Goal: Task Accomplishment & Management: Complete application form

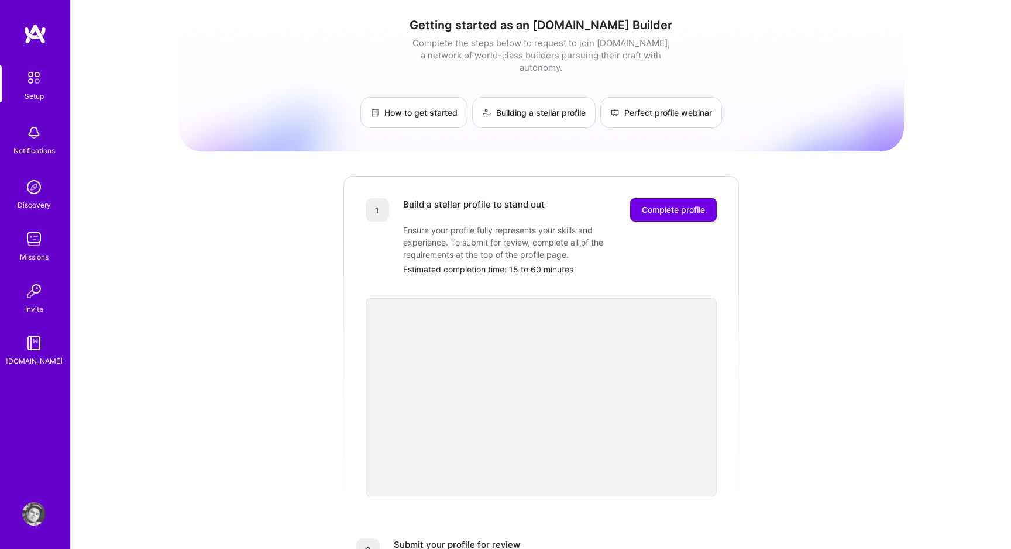
click at [790, 243] on div "Getting started as an [DOMAIN_NAME] Builder Complete the steps below to request…" at bounding box center [540, 457] width 725 height 896
click at [704, 198] on button "Complete profile" at bounding box center [673, 209] width 87 height 23
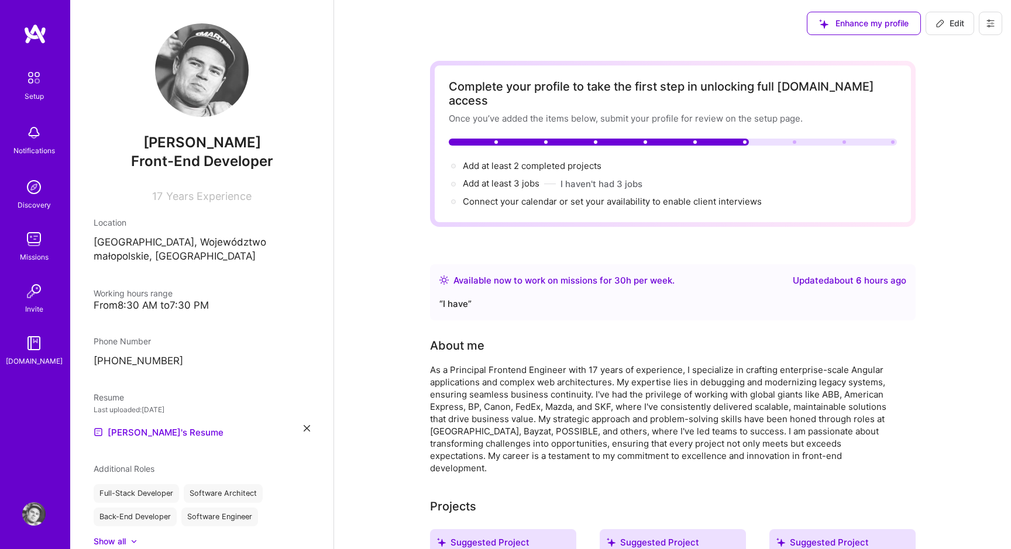
click at [556, 274] on div "Available now to work on missions for 30 h per week ." at bounding box center [563, 281] width 221 height 14
click at [561, 274] on div "Available now to work on missions for 30 h per week ." at bounding box center [563, 281] width 221 height 14
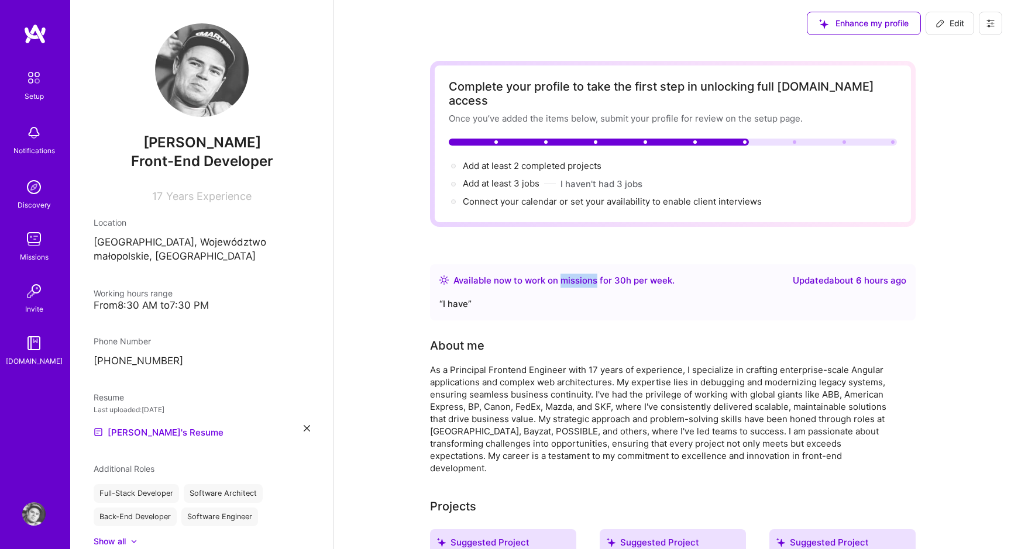
click at [561, 274] on div "Available now to work on missions for 30 h per week ." at bounding box center [563, 281] width 221 height 14
click at [565, 274] on div "Available now to work on missions for 30 h per week ." at bounding box center [563, 281] width 221 height 14
click at [463, 297] on div "“ I have ”" at bounding box center [672, 304] width 467 height 14
click at [638, 274] on div "Available now to work on missions for 30 h per week ." at bounding box center [563, 281] width 221 height 14
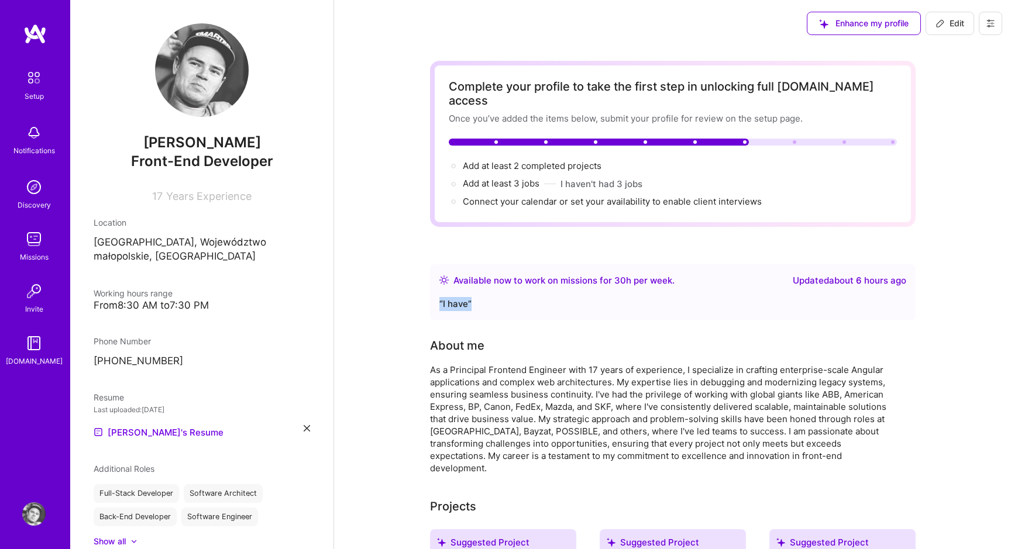
drag, startPoint x: 439, startPoint y: 289, endPoint x: 491, endPoint y: 291, distance: 52.7
click at [491, 297] on div "“ I have ”" at bounding box center [672, 304] width 467 height 14
click at [542, 264] on div "Available now to work on missions for 30 h per week . Updated about 6 hours ago…" at bounding box center [673, 292] width 486 height 56
click at [858, 25] on div "Enhance my profile" at bounding box center [864, 23] width 114 height 23
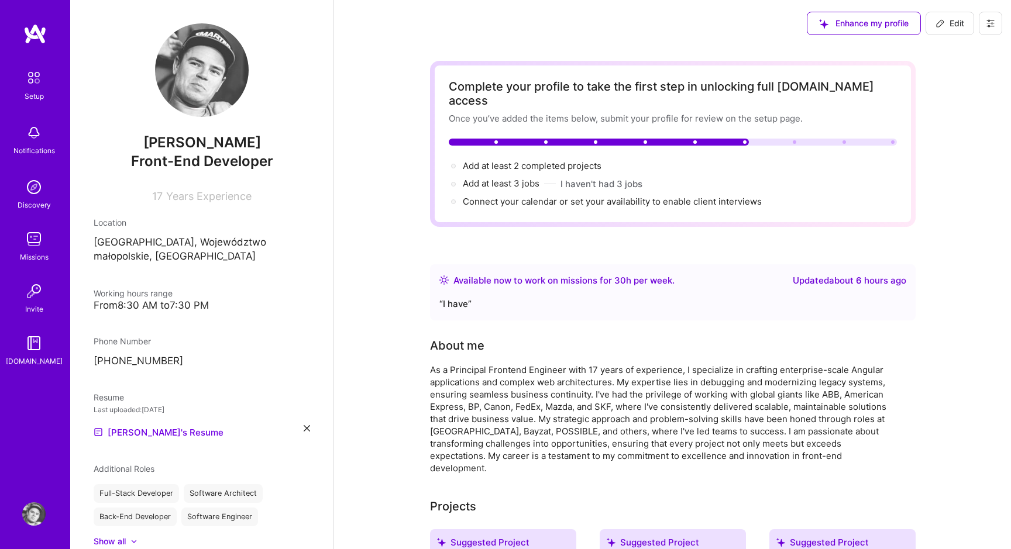
click at [858, 25] on div "Enhance my profile" at bounding box center [864, 23] width 114 height 23
click at [590, 160] on span "Add at least 2 completed projects →" at bounding box center [537, 165] width 149 height 11
select select "PL"
select select "Right Now"
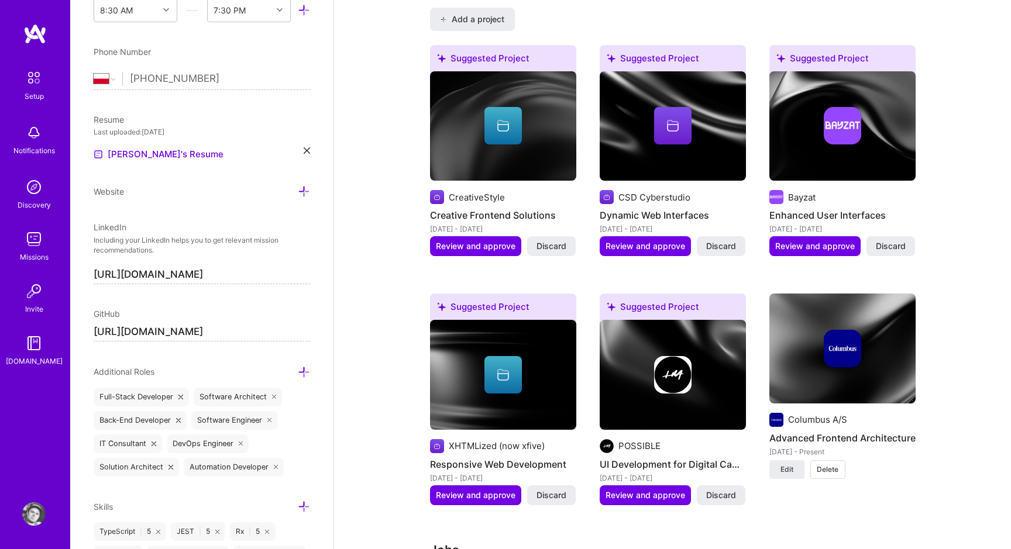
scroll to position [987, 0]
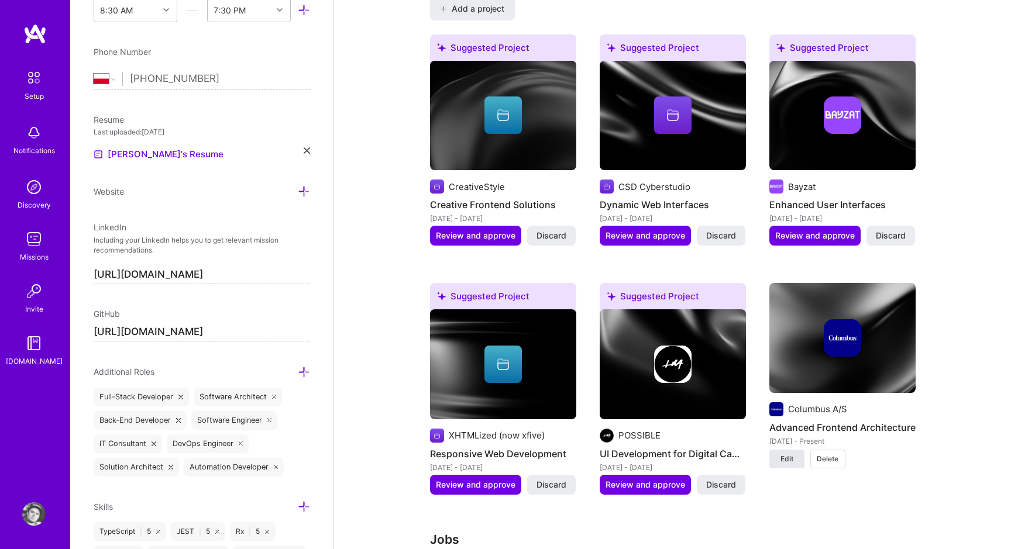
click at [791, 454] on span "Edit" at bounding box center [786, 459] width 13 height 11
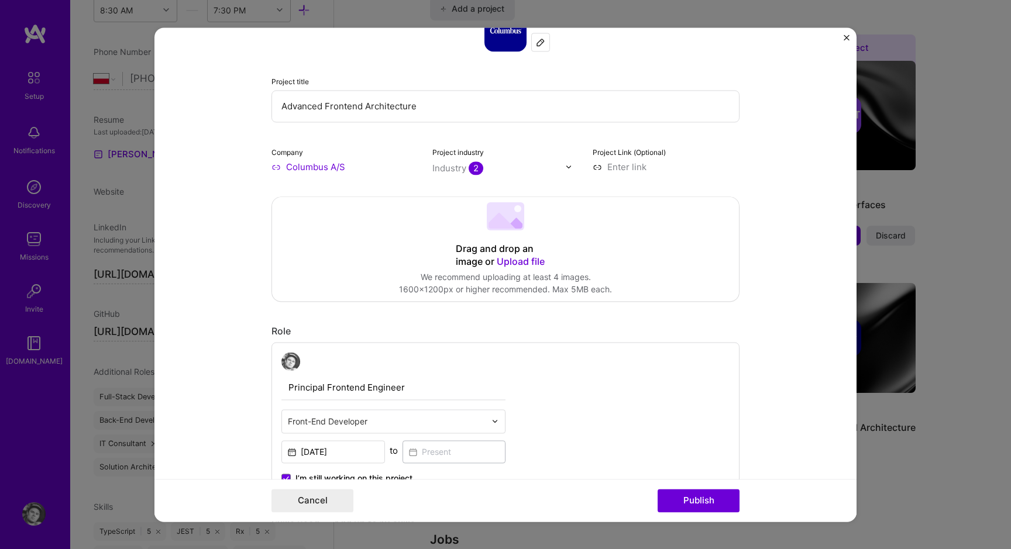
scroll to position [0, 0]
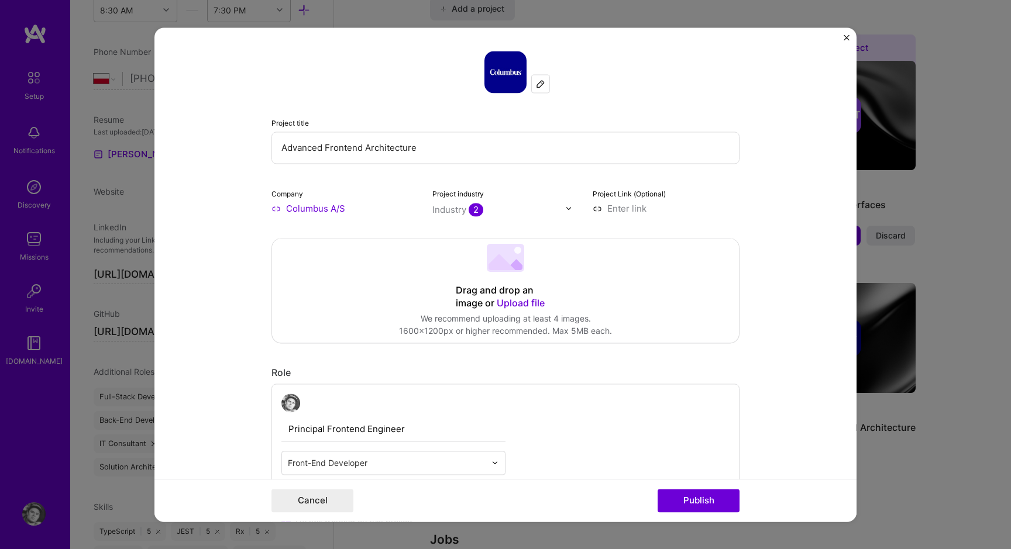
click at [335, 151] on input "Advanced Frontend Architecture" at bounding box center [505, 148] width 468 height 32
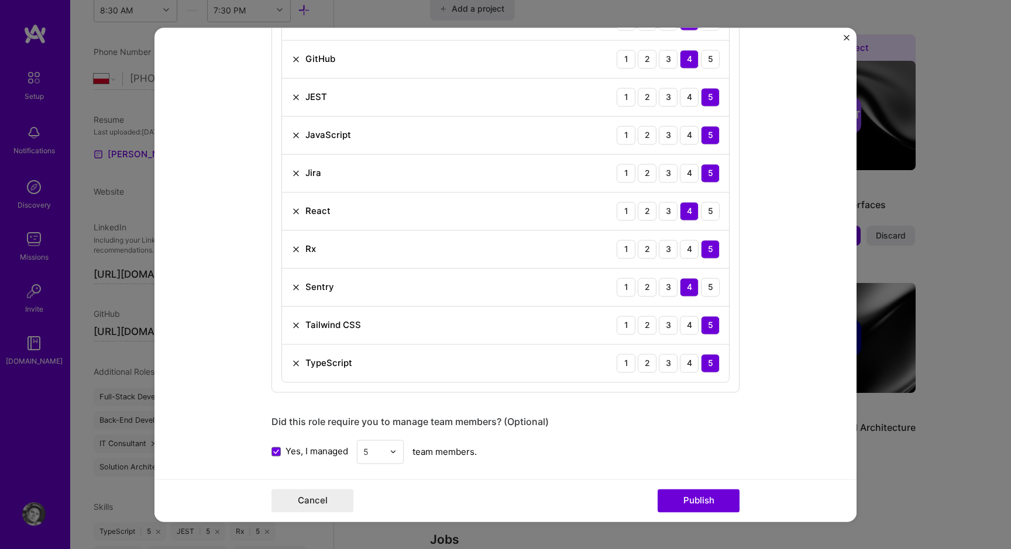
scroll to position [708, 0]
click at [296, 209] on img at bounding box center [295, 209] width 9 height 9
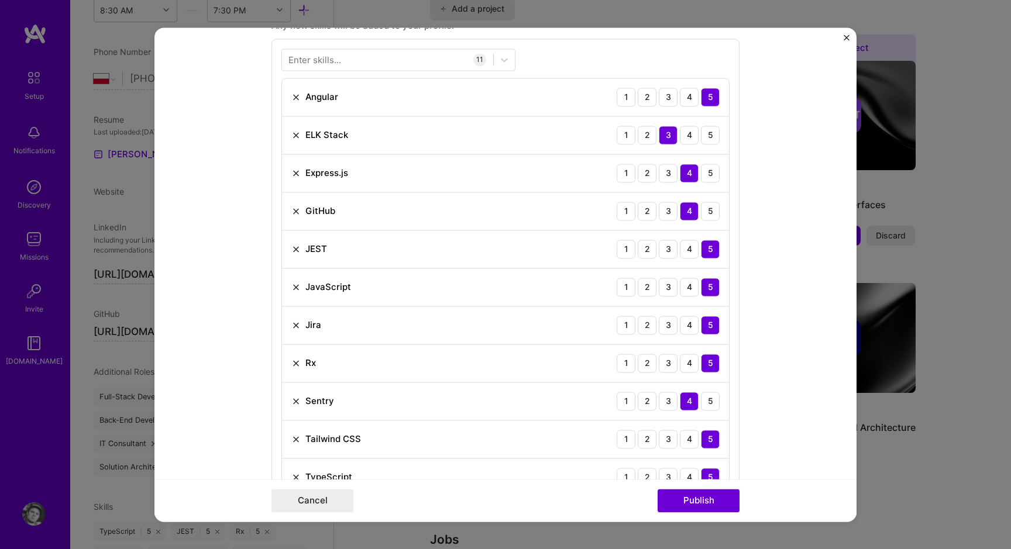
scroll to position [559, 0]
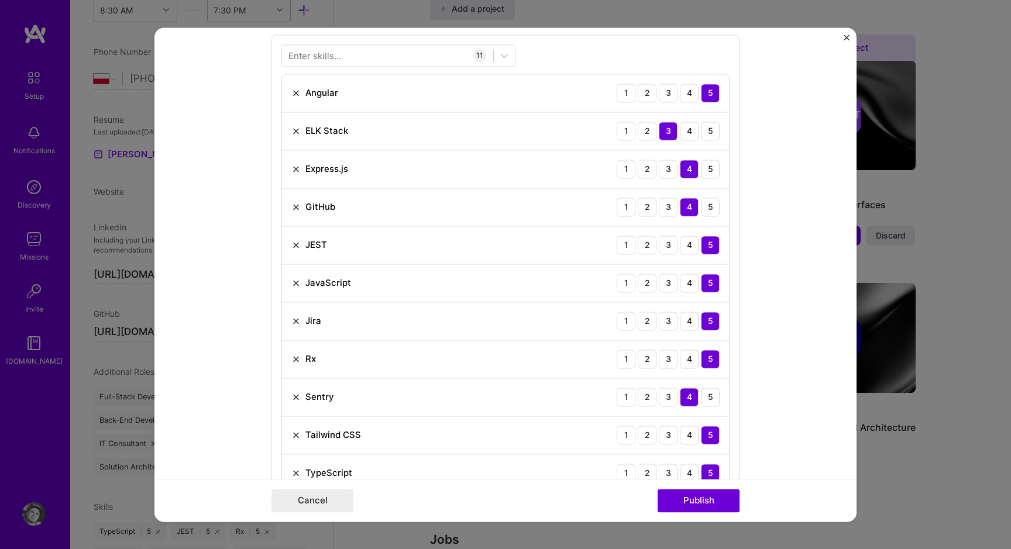
click at [298, 129] on img at bounding box center [295, 130] width 9 height 9
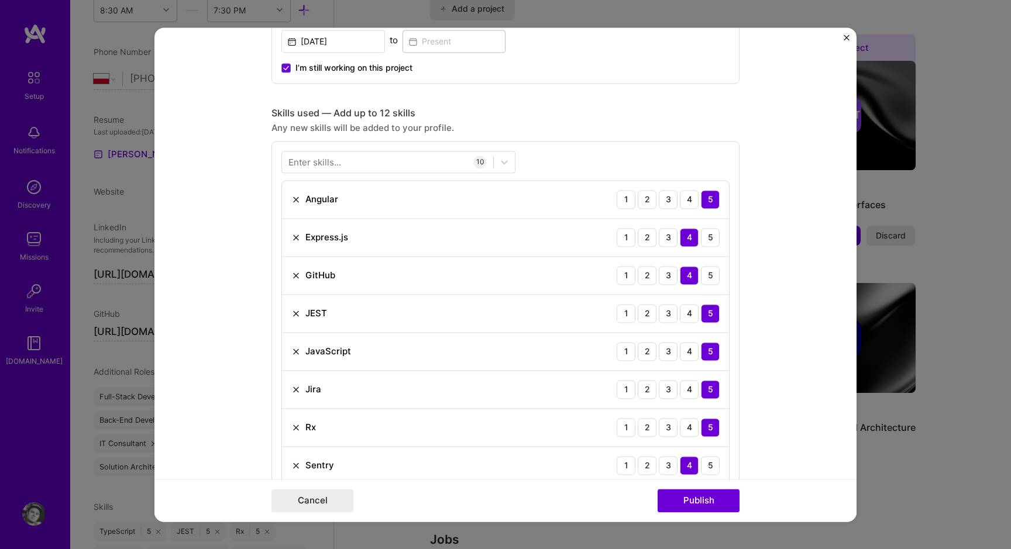
scroll to position [448, 0]
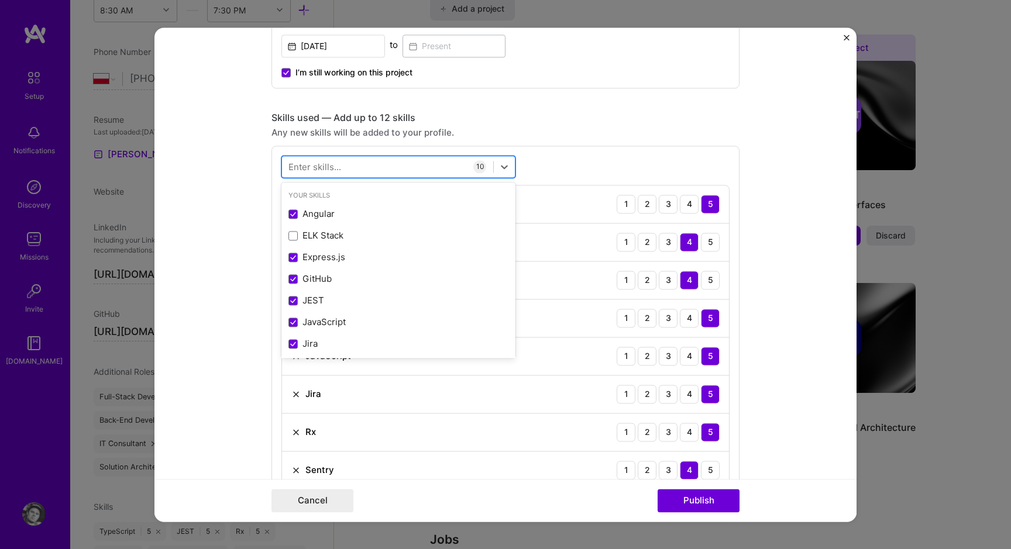
click at [344, 166] on div at bounding box center [387, 166] width 211 height 19
paste input "nginx"
type input "nginx"
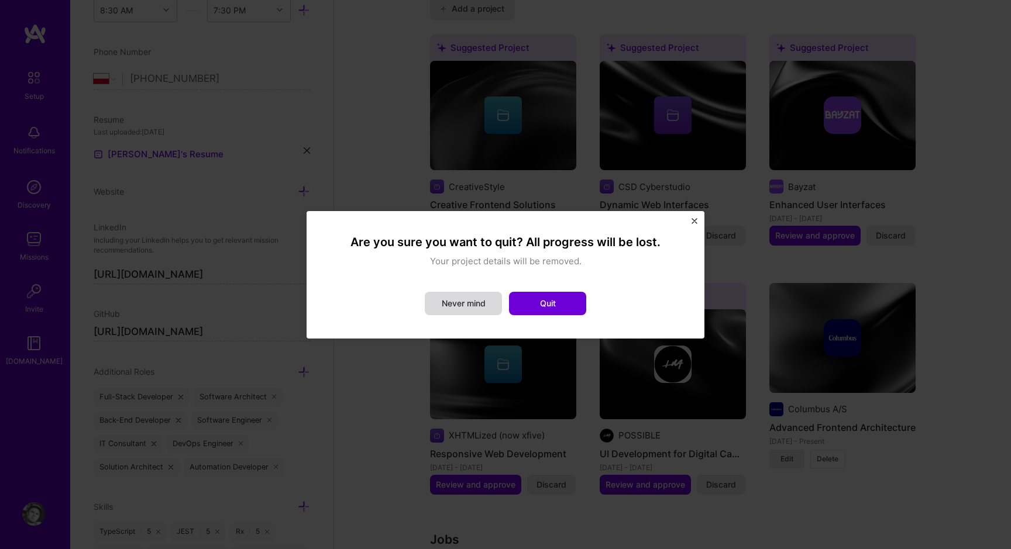
click at [477, 301] on button "Never mind" at bounding box center [463, 303] width 77 height 23
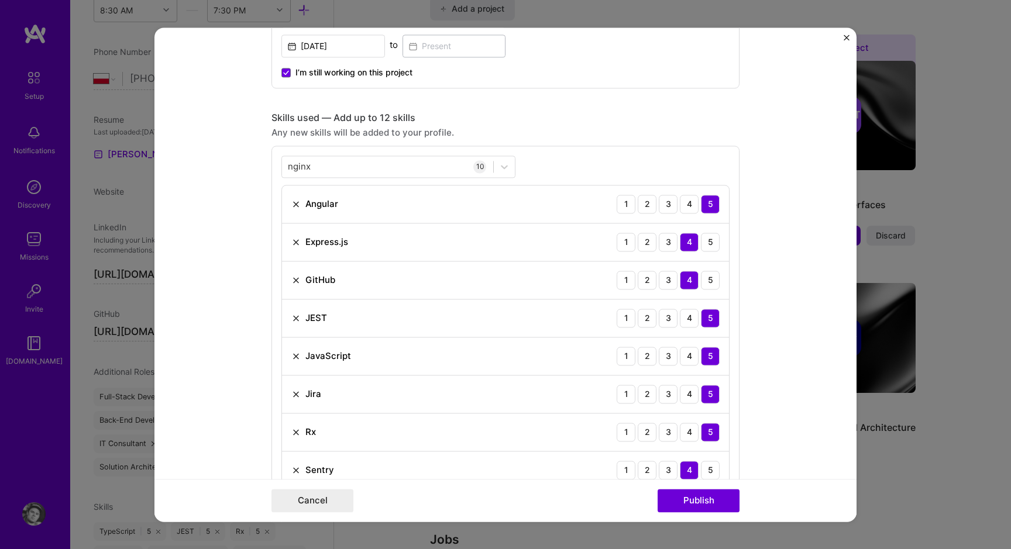
click at [513, 154] on div "nginx nginx 10 Angular 1 2 3 4 5 Express.js 1 2 3 4 5 GitHub 1 2 3 4 5 JEST 1 2…" at bounding box center [505, 361] width 468 height 430
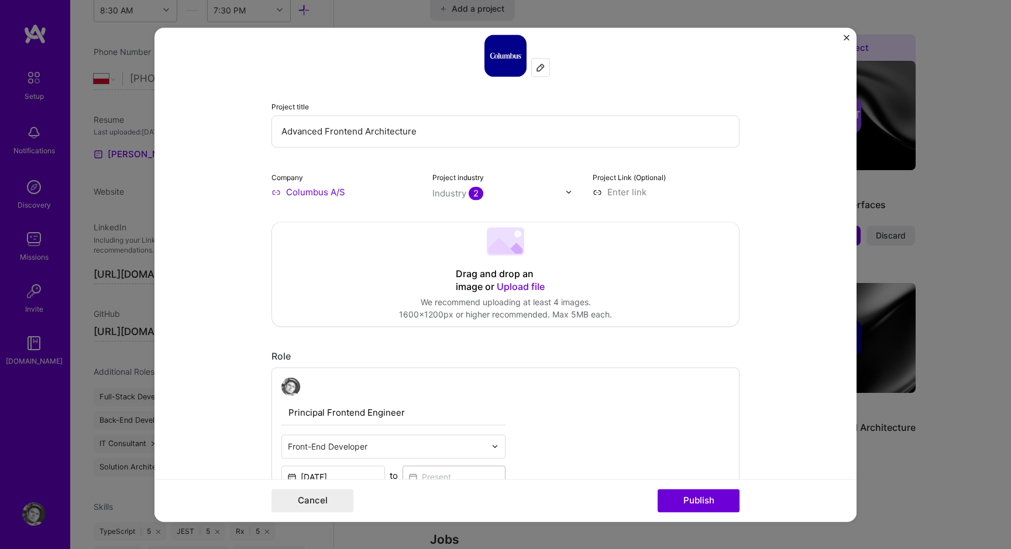
scroll to position [25, 0]
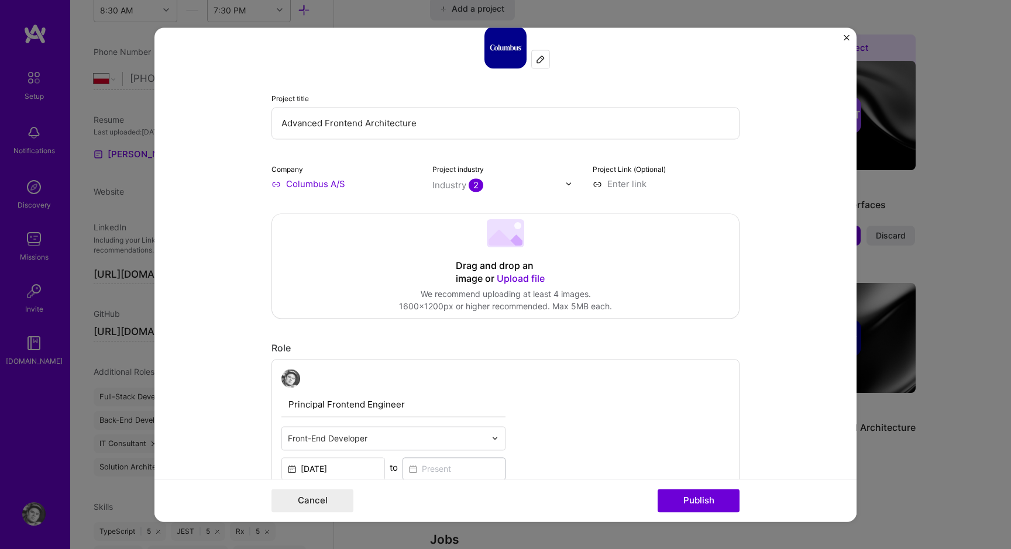
click at [297, 412] on input "Principal Frontend Engineer" at bounding box center [393, 405] width 224 height 25
click at [298, 401] on input "Principal Frontend Engineer" at bounding box center [393, 405] width 224 height 25
click at [288, 402] on input "Principal Frontend Engineer" at bounding box center [393, 405] width 224 height 25
click at [367, 124] on input "Advanced Frontend Architecture" at bounding box center [505, 123] width 468 height 32
type input "B"
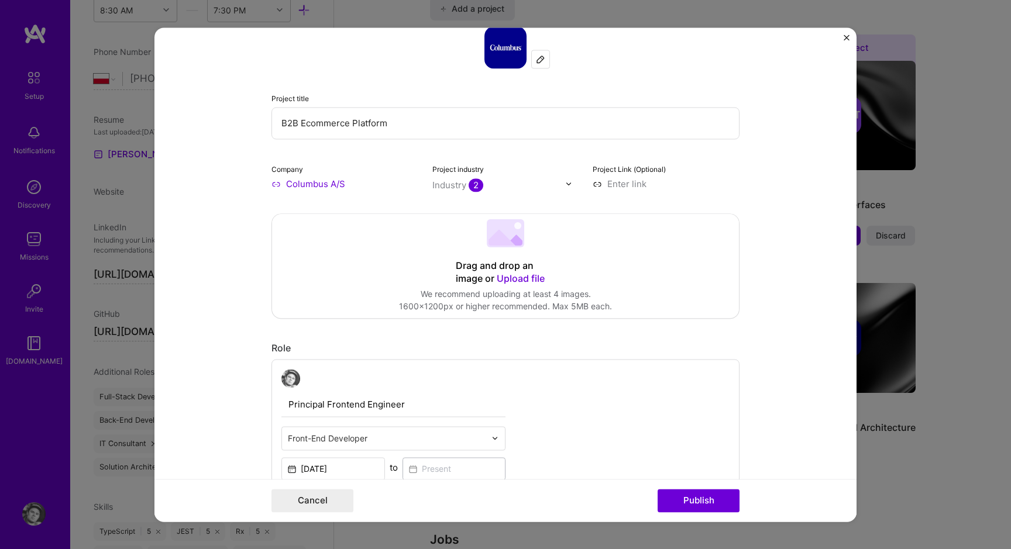
click at [305, 119] on input "B2B Ecommerce Platform" at bounding box center [505, 123] width 468 height 32
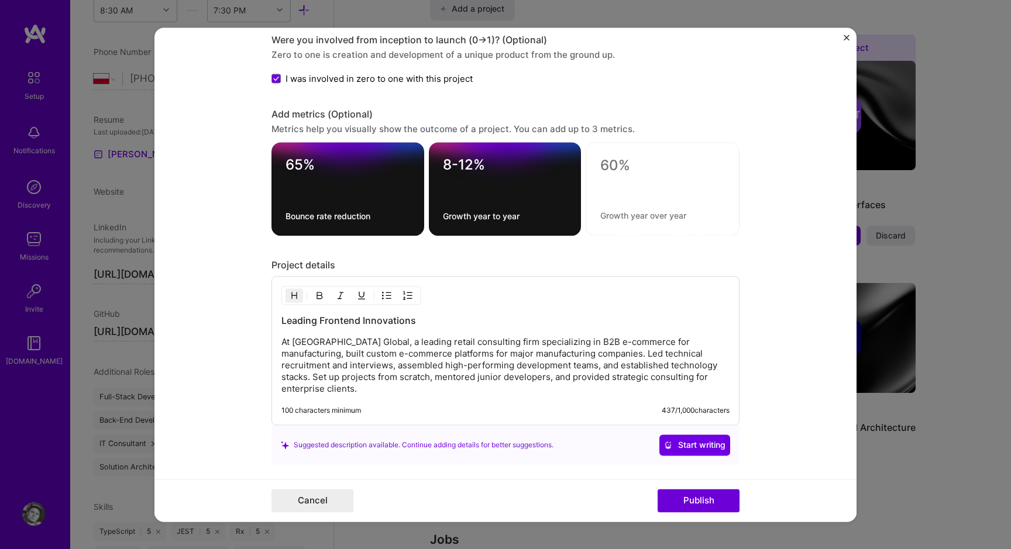
scroll to position [1099, 0]
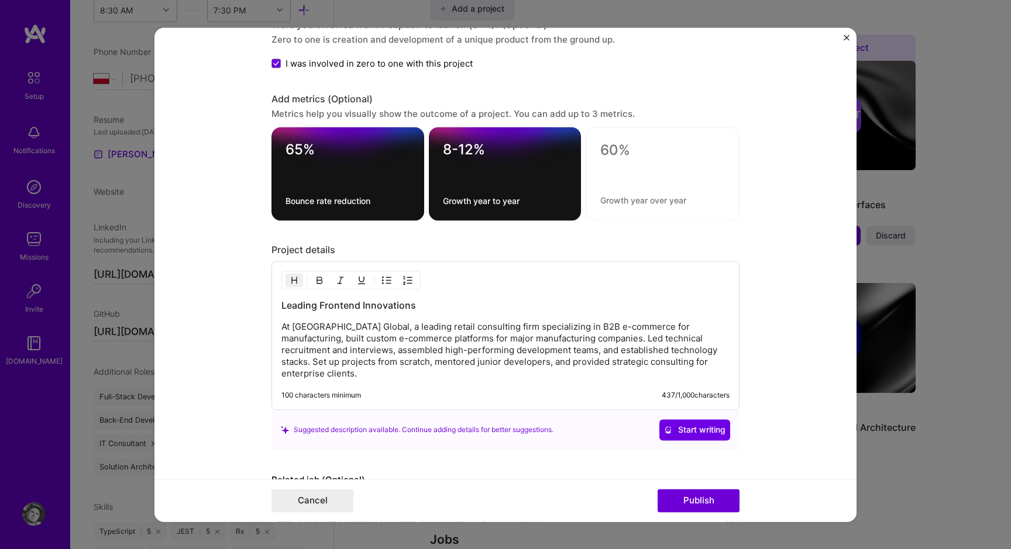
type input "B2B E-commerce Platform"
click at [402, 334] on p "At [GEOGRAPHIC_DATA] Global, a leading retail consulting firm specializing in B…" at bounding box center [505, 350] width 448 height 59
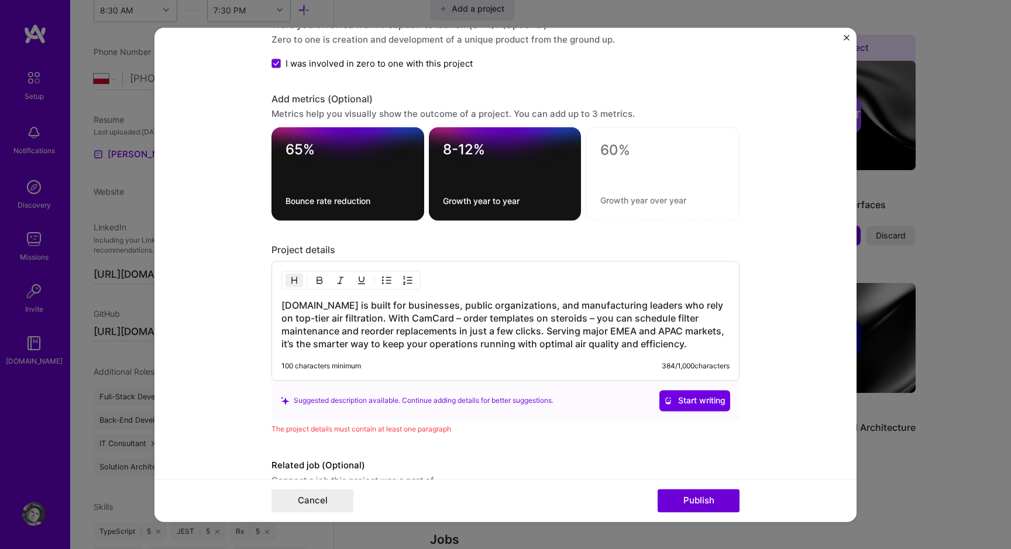
click at [402, 345] on h3 "[DOMAIN_NAME] is built for businesses, public organizations, and manufacturing …" at bounding box center [505, 324] width 448 height 51
click at [457, 338] on h3 "[DOMAIN_NAME] is built for businesses, public organizations, and manufacturing …" at bounding box center [505, 324] width 448 height 51
click at [373, 302] on h3 "[DOMAIN_NAME] is built for businesses, public organizations, and manufacturing …" at bounding box center [505, 324] width 448 height 51
drag, startPoint x: 374, startPoint y: 309, endPoint x: 270, endPoint y: 302, distance: 105.0
click at [270, 302] on form "Project title B2B E-commerce Platform Company Columbus A/S Project industry Ind…" at bounding box center [505, 274] width 702 height 494
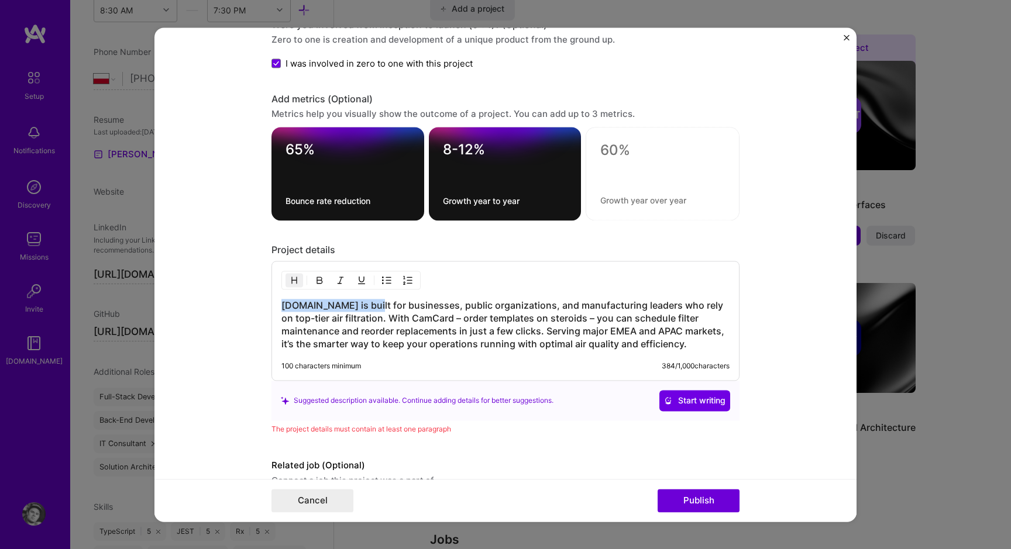
click at [270, 302] on form "Project title B2B E-commerce Platform Company Columbus A/S Project industry Ind…" at bounding box center [505, 274] width 702 height 494
click at [300, 306] on h3 "[DOMAIN_NAME] is built for businesses, public organizations, and manufacturing …" at bounding box center [505, 324] width 448 height 51
click at [283, 306] on h3 "[DOMAIN_NAME] is built for businesses, public organizations, and manufacturing …" at bounding box center [505, 324] width 448 height 51
click at [391, 305] on h3 "[DOMAIN_NAME] is built for businesses, public organizations, and manufacturing …" at bounding box center [505, 324] width 448 height 51
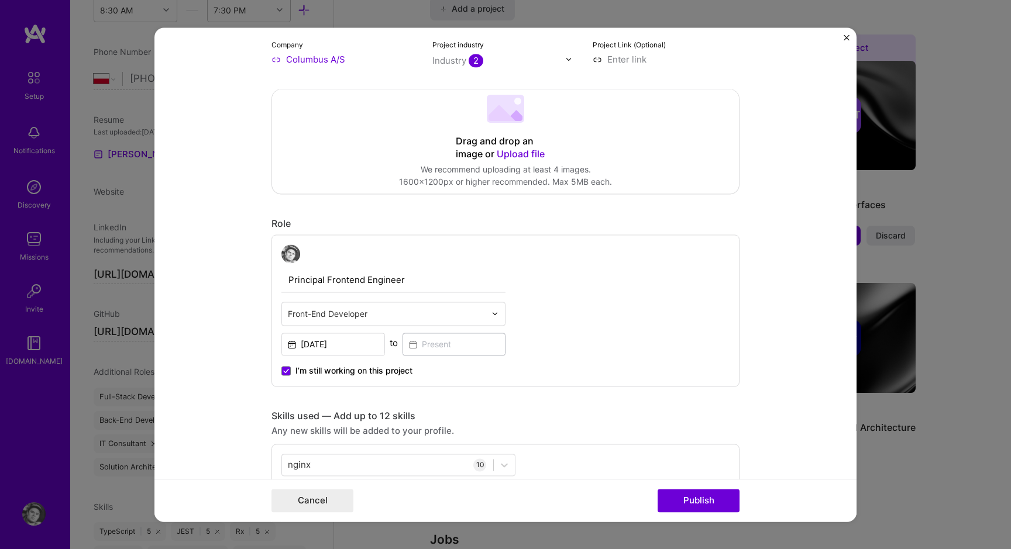
scroll to position [25, 0]
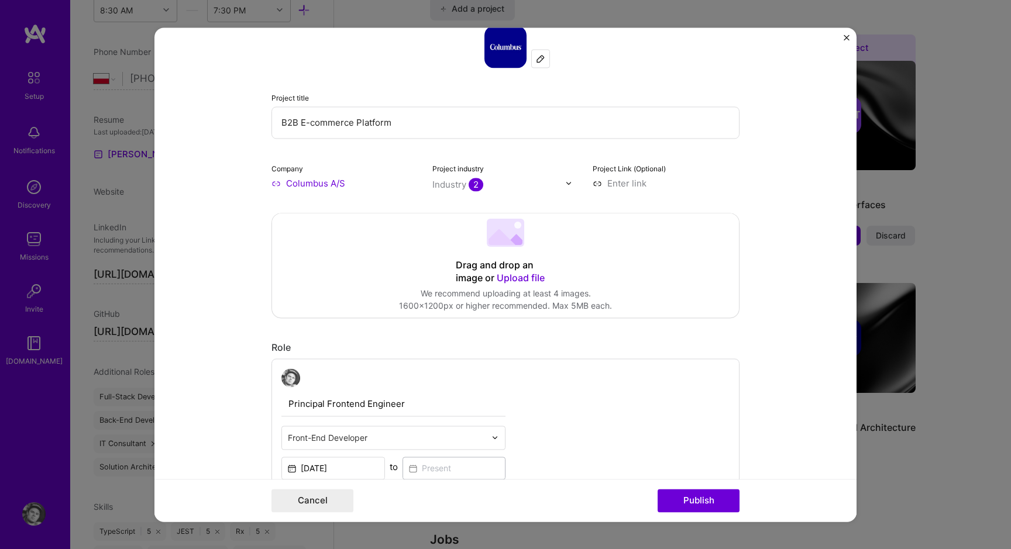
click at [288, 116] on input "B2B E-commerce Platform" at bounding box center [505, 122] width 468 height 32
click at [332, 132] on input "MyCamfil 2.0" at bounding box center [505, 122] width 468 height 32
click at [303, 126] on input "B2B Portal 2.0" at bounding box center [505, 122] width 468 height 32
click at [300, 123] on input "B2B Portal 2.0" at bounding box center [505, 122] width 468 height 32
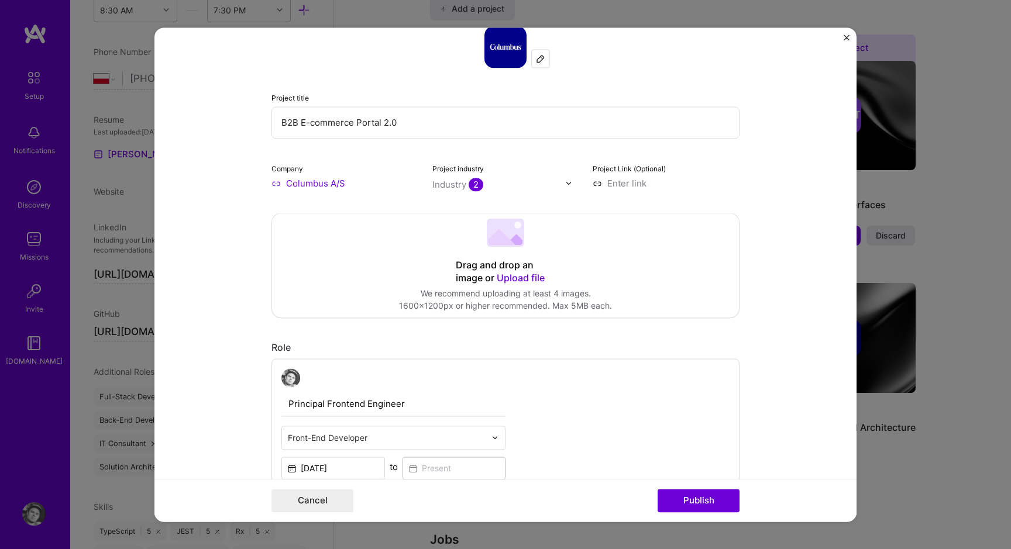
click at [381, 121] on input "B2B E-commerce Portal 2.0" at bounding box center [505, 122] width 468 height 32
click at [384, 126] on input "B2B E-commerce Portal 2.0" at bounding box center [505, 122] width 468 height 32
click at [426, 130] on input "B2B E-commerce Portal v2.0" at bounding box center [505, 122] width 468 height 32
click at [449, 119] on input "B2B E-commerce Portal v2.0 for leading air filt" at bounding box center [505, 122] width 468 height 32
paste input "clean air solutions"
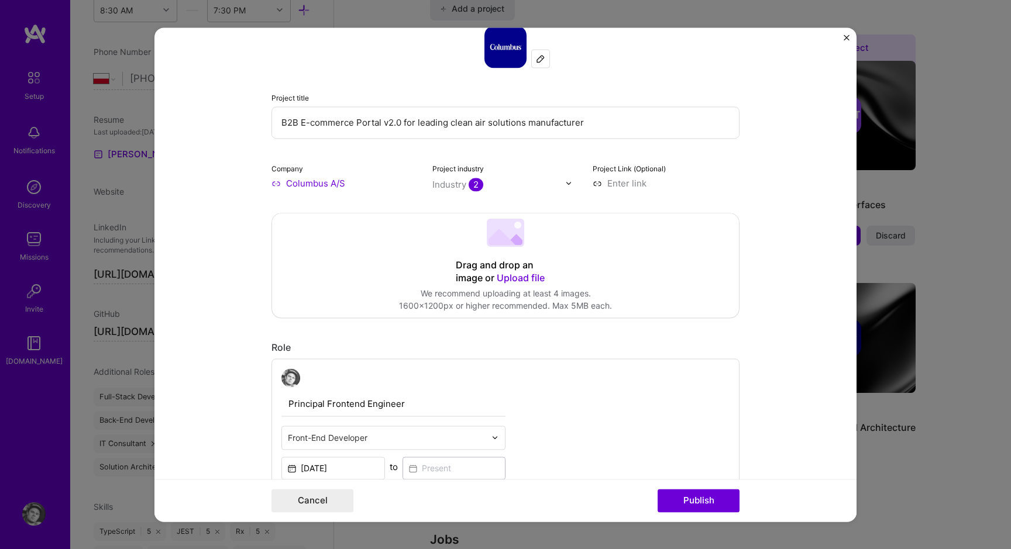
click at [381, 125] on input "B2B E-commerce Portal v2.0 for leading clean air solutions manufacturer" at bounding box center [505, 122] width 468 height 32
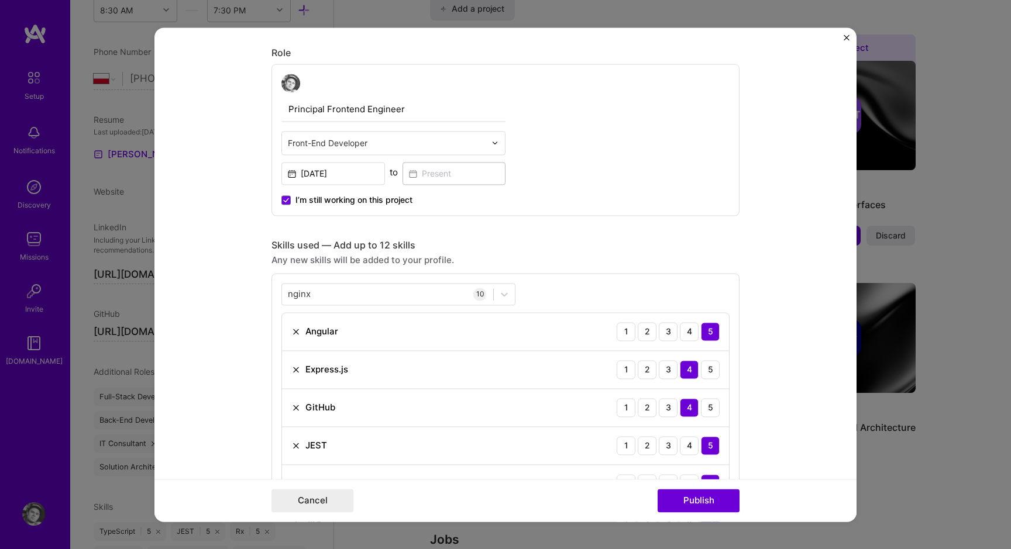
scroll to position [333, 0]
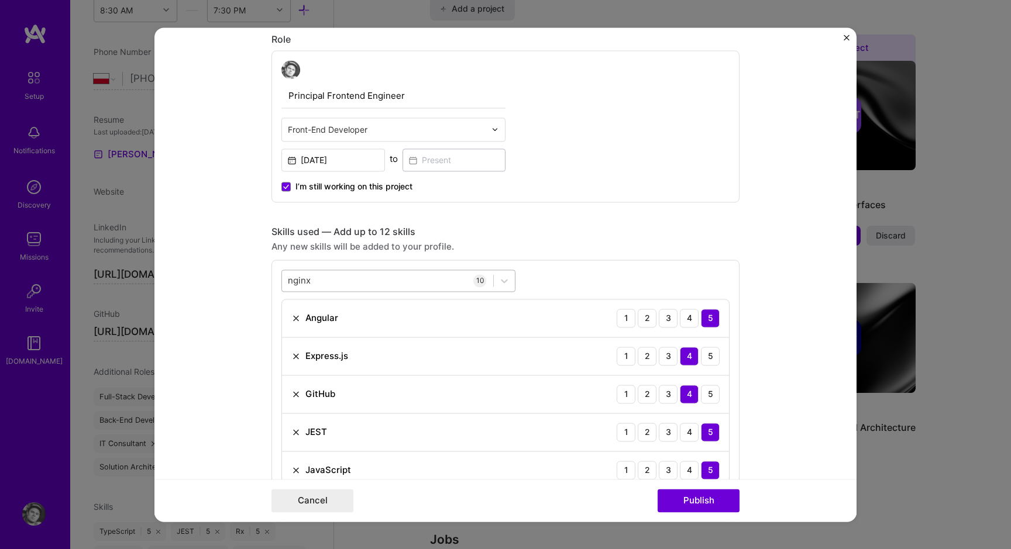
type input "B2B E-commerce Portal v2.0 for leading clean air solutions manufacturer"
click at [457, 281] on div "nginx nginx" at bounding box center [387, 280] width 211 height 19
click at [505, 248] on div "Any new skills will be added to your profile." at bounding box center [505, 246] width 468 height 12
click at [393, 290] on div at bounding box center [387, 280] width 211 height 19
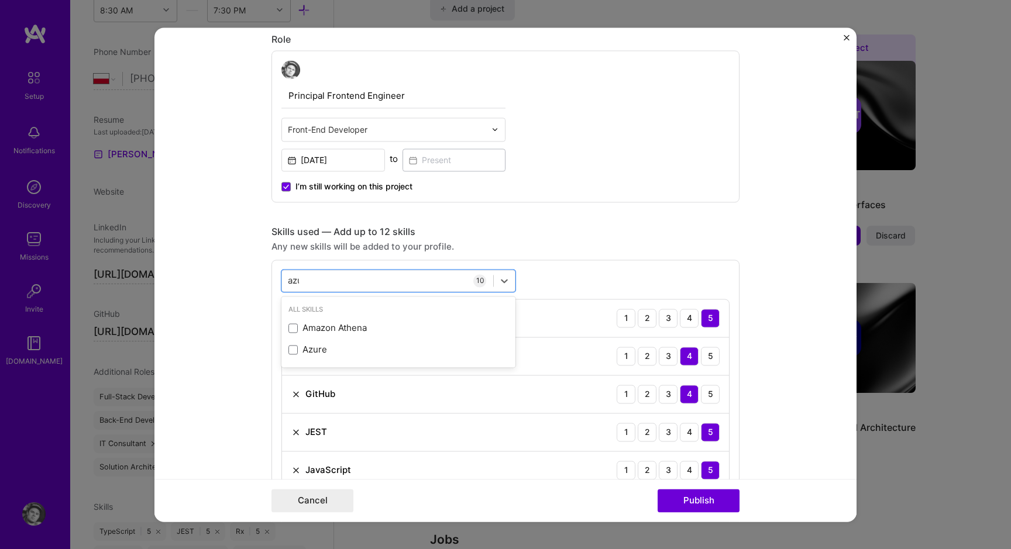
type input "azure"
click at [343, 330] on div "Azure" at bounding box center [398, 328] width 220 height 12
click at [341, 286] on div "azure azure" at bounding box center [387, 280] width 211 height 19
click at [341, 280] on div "azure azure" at bounding box center [387, 280] width 211 height 19
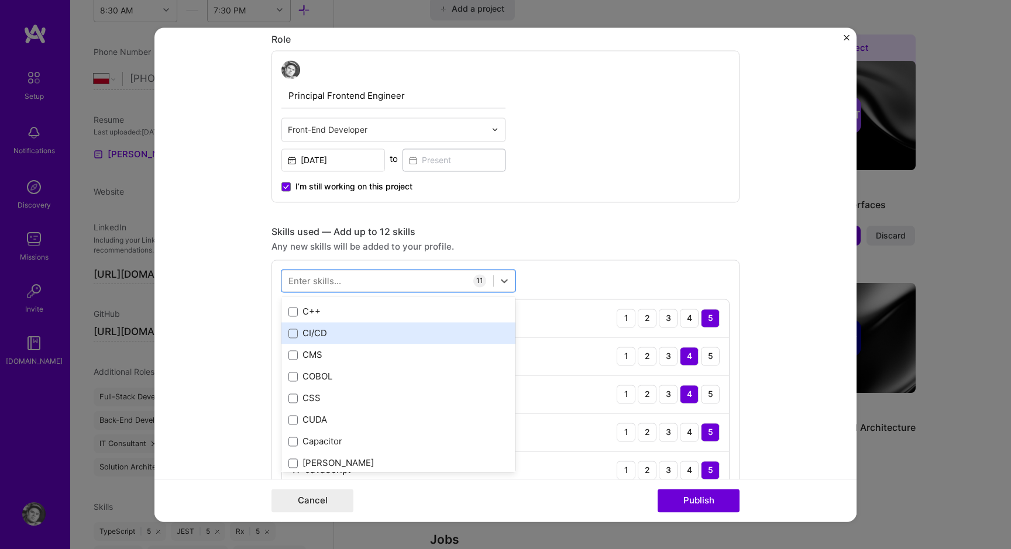
click at [322, 329] on div "CI/CD" at bounding box center [398, 334] width 220 height 12
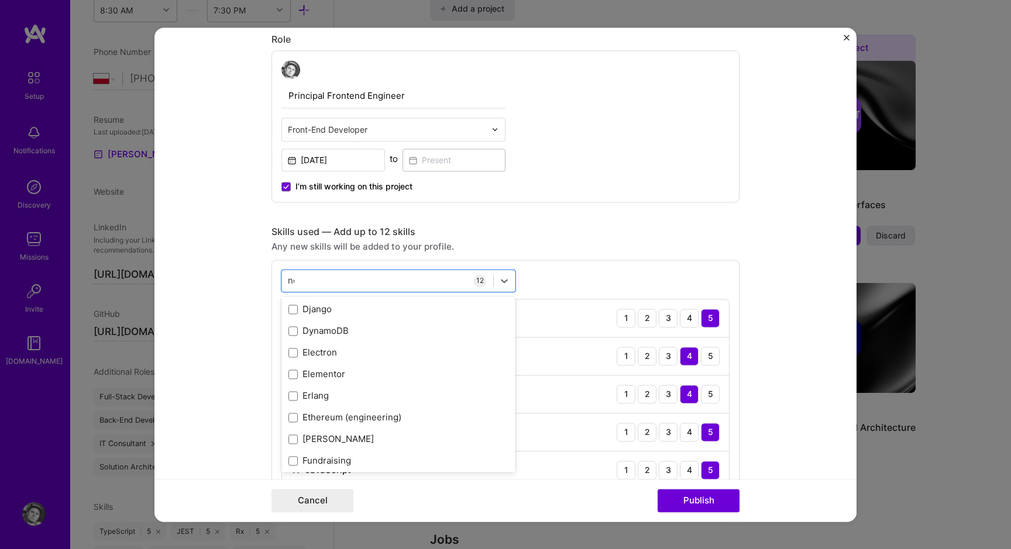
scroll to position [0, 0]
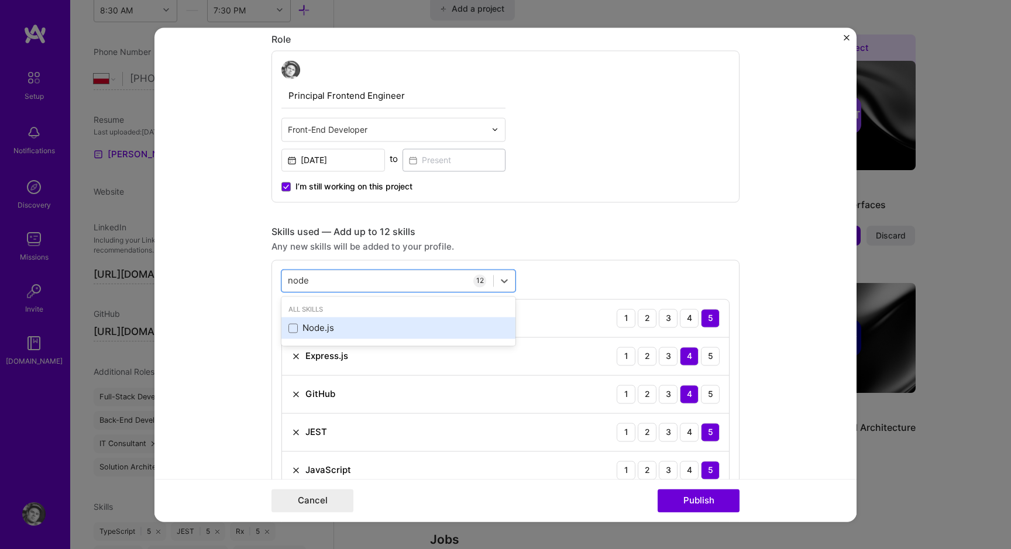
click at [349, 328] on div "Node.js" at bounding box center [398, 328] width 220 height 12
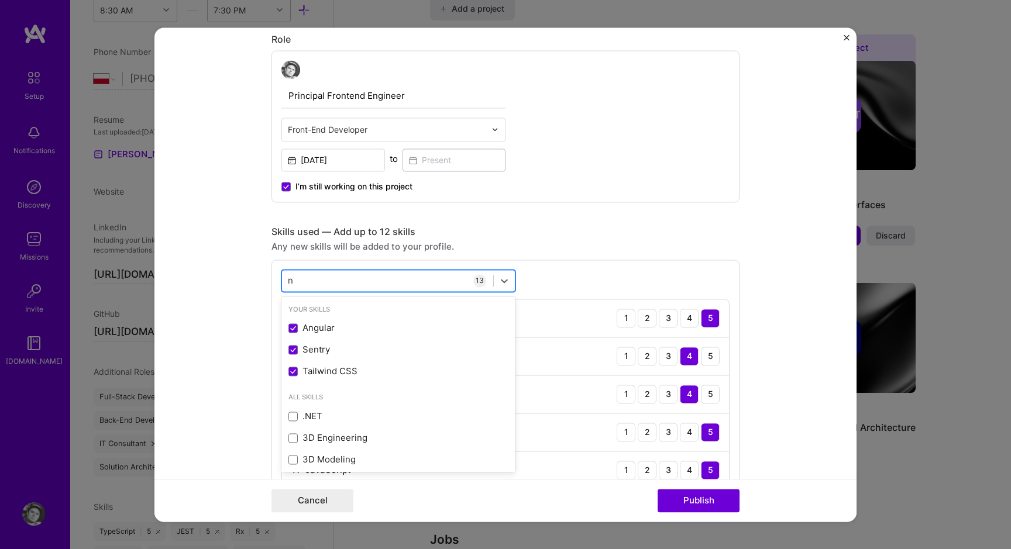
type input "ng"
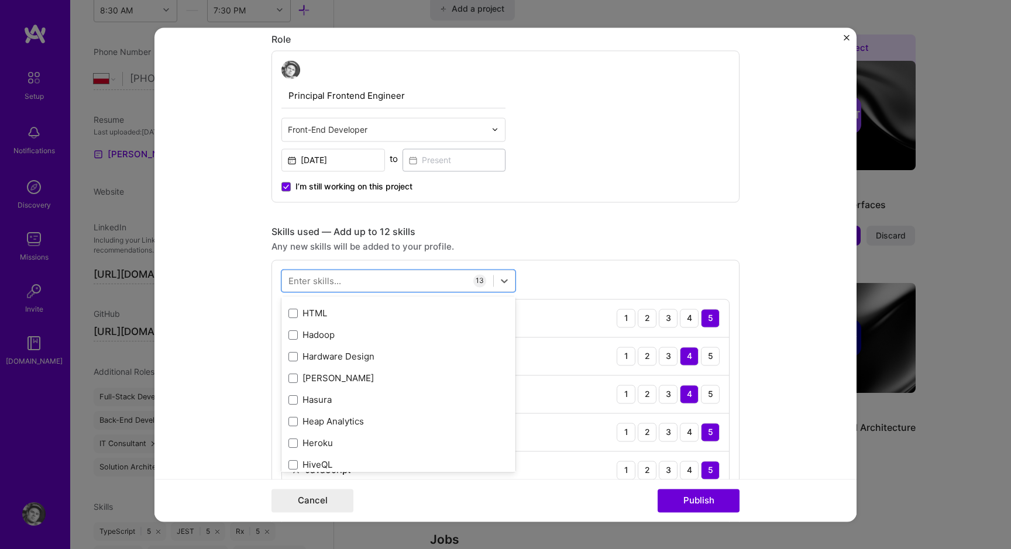
scroll to position [3644, 0]
click at [782, 256] on form "Project title B2B E-commerce Portal v2.0 for leading clean air solutions manufa…" at bounding box center [505, 274] width 702 height 494
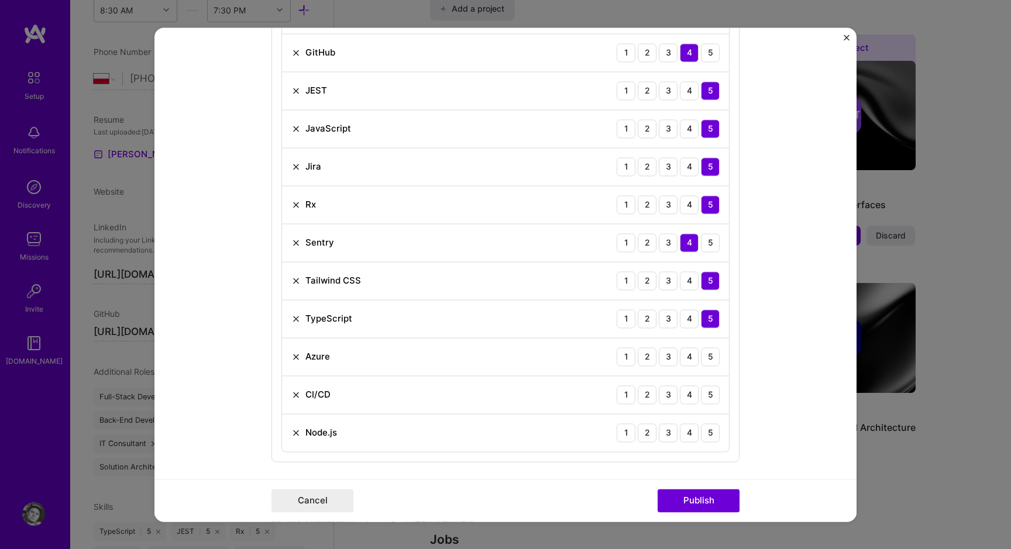
scroll to position [682, 0]
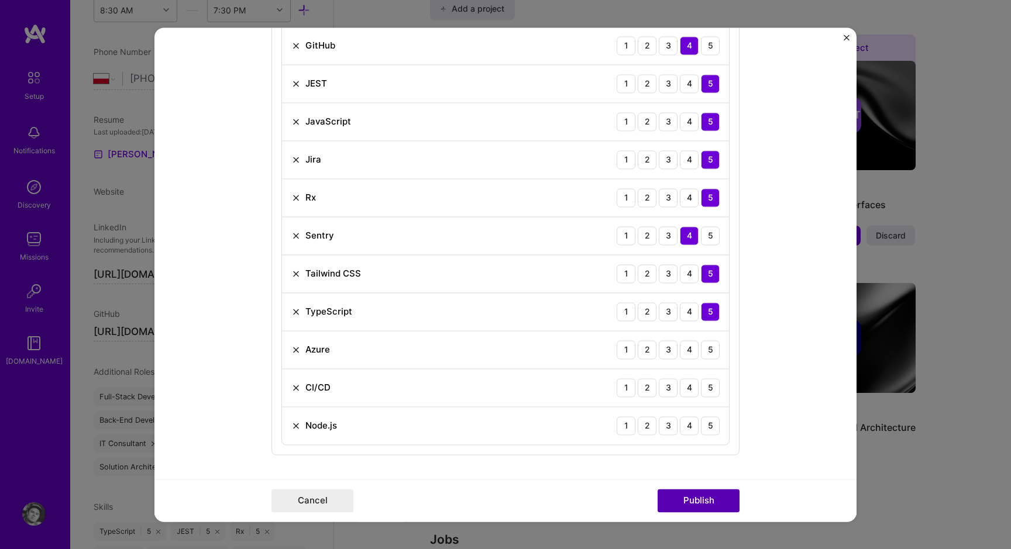
click at [697, 509] on button "Publish" at bounding box center [699, 500] width 82 height 23
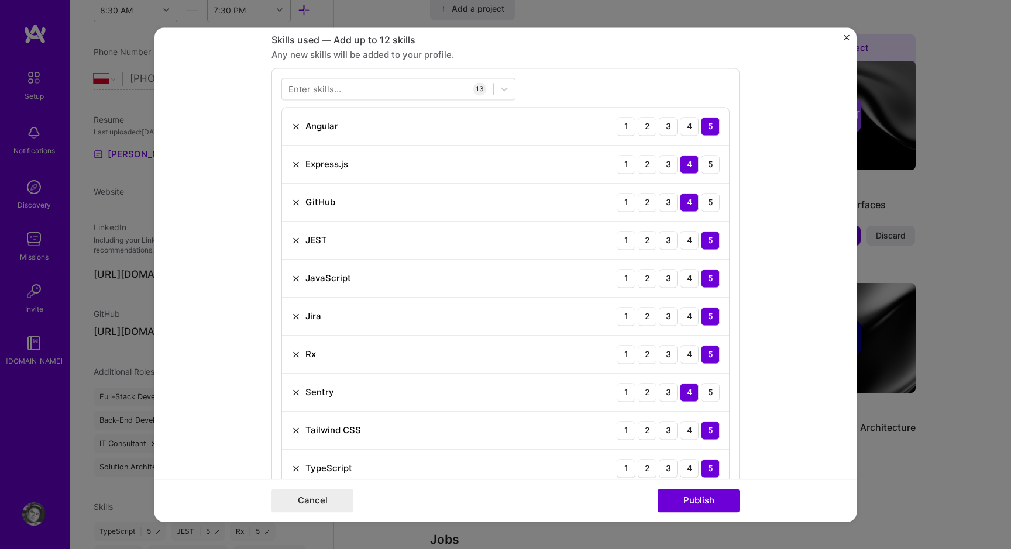
scroll to position [524, 0]
click at [301, 203] on div "GitHub" at bounding box center [313, 203] width 44 height 12
click at [298, 203] on img at bounding box center [295, 203] width 9 height 9
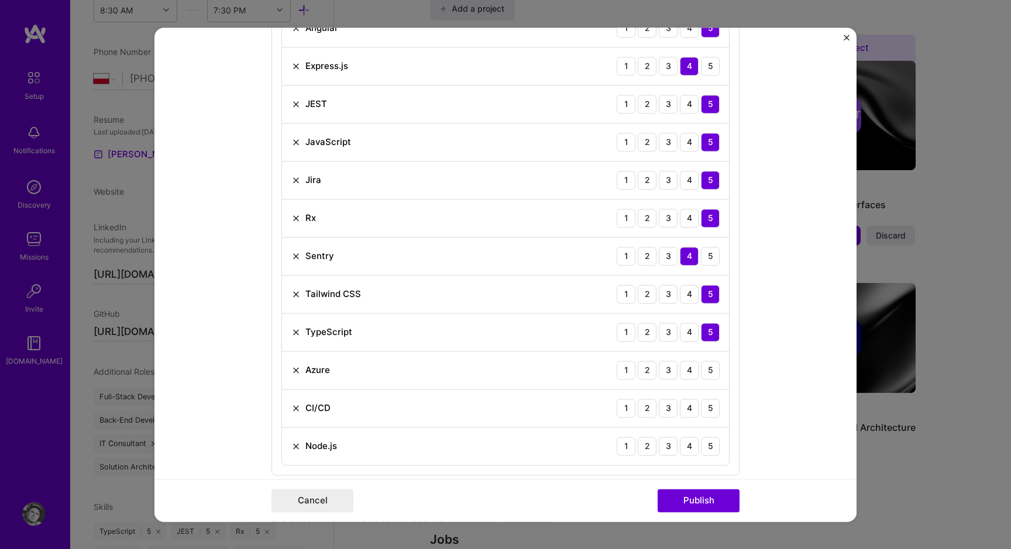
scroll to position [684, 0]
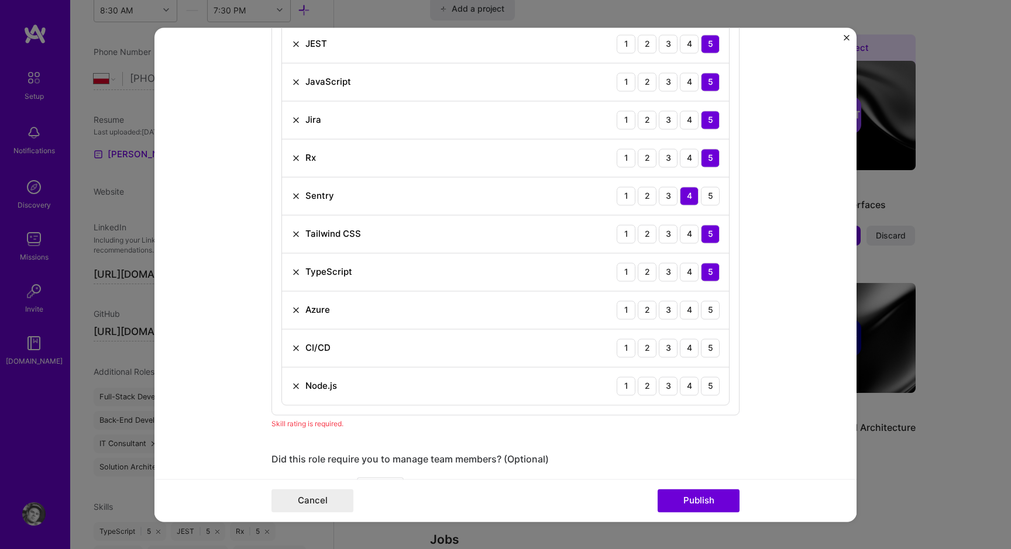
click at [371, 262] on div "TypeScript 1 2 3 4 5" at bounding box center [505, 272] width 447 height 38
click at [294, 308] on img at bounding box center [295, 309] width 9 height 9
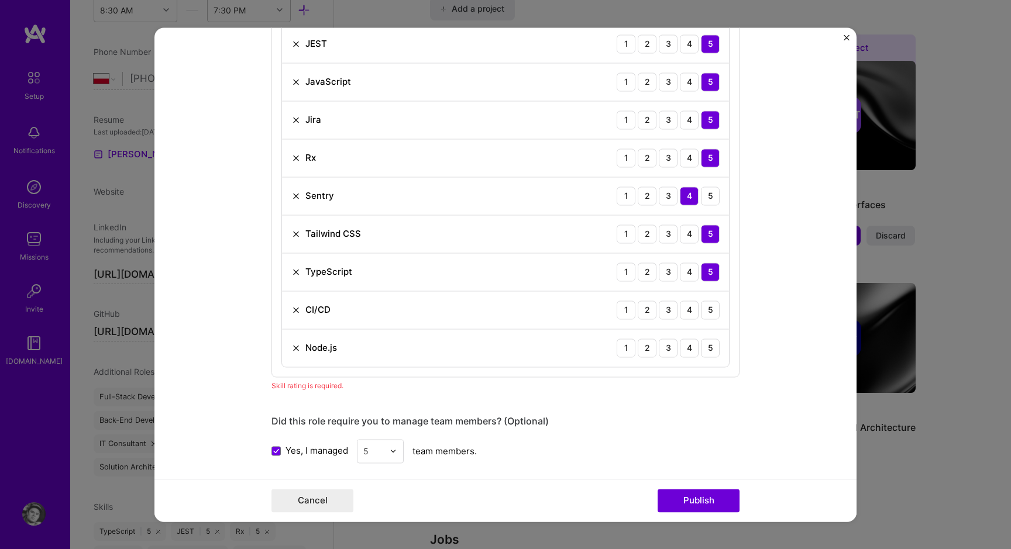
click at [689, 487] on div "Cancel Publish" at bounding box center [505, 500] width 702 height 43
click at [689, 496] on button "Publish" at bounding box center [699, 500] width 82 height 23
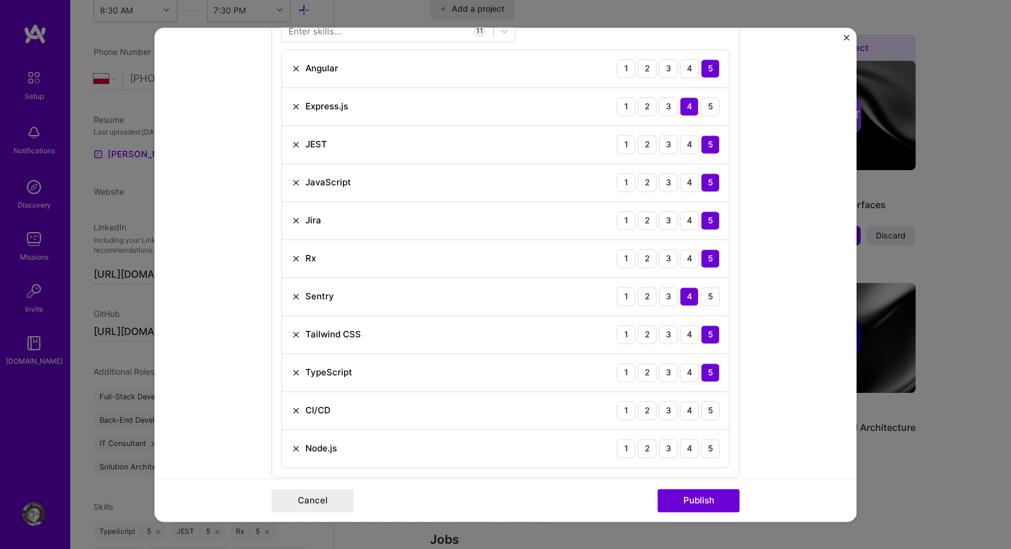
scroll to position [579, 0]
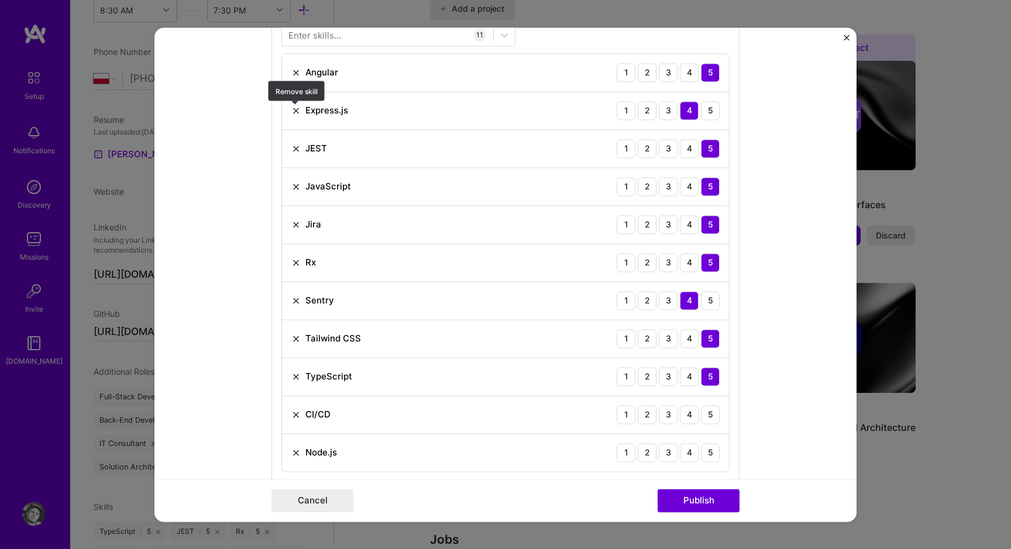
click at [298, 109] on img at bounding box center [295, 110] width 9 height 9
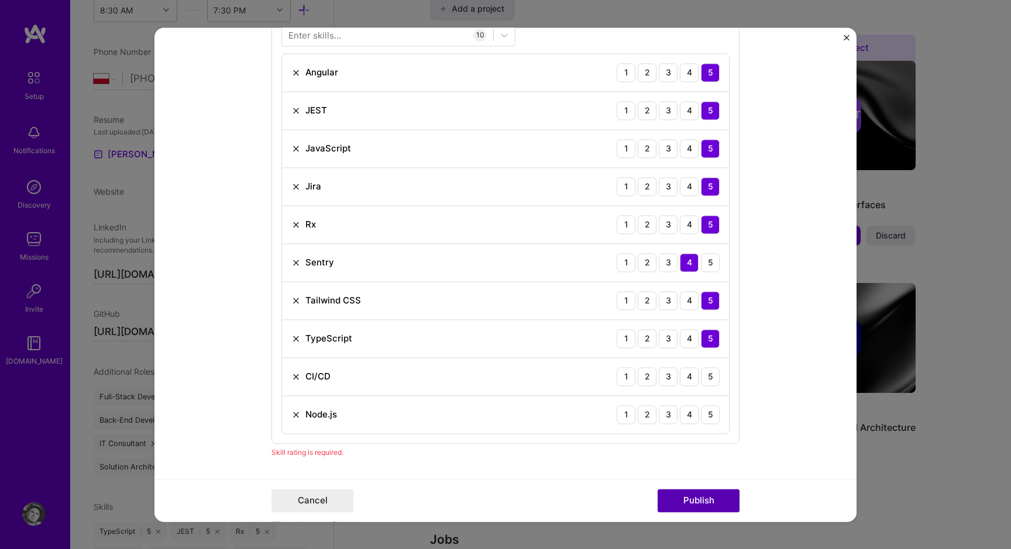
click at [704, 498] on button "Publish" at bounding box center [699, 500] width 82 height 23
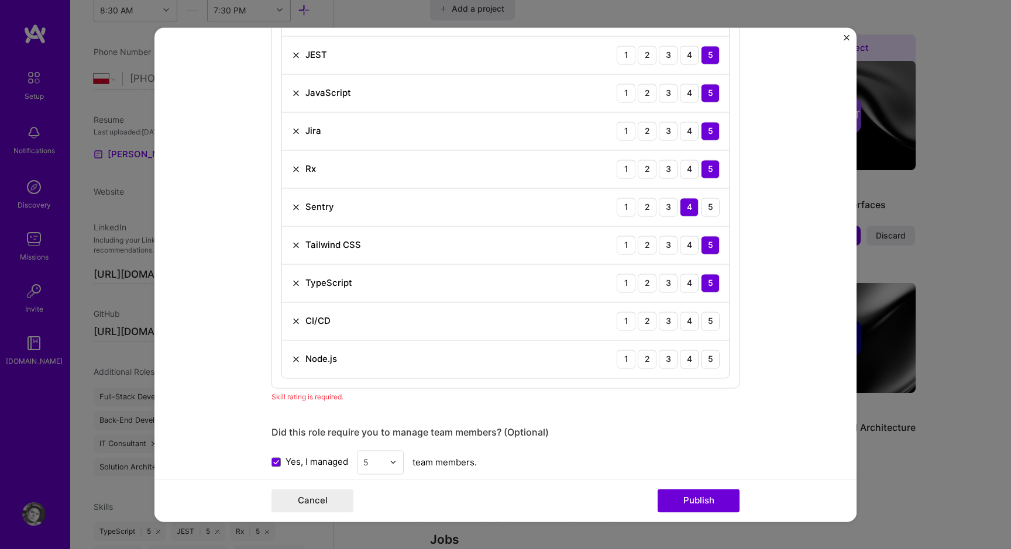
scroll to position [630, 0]
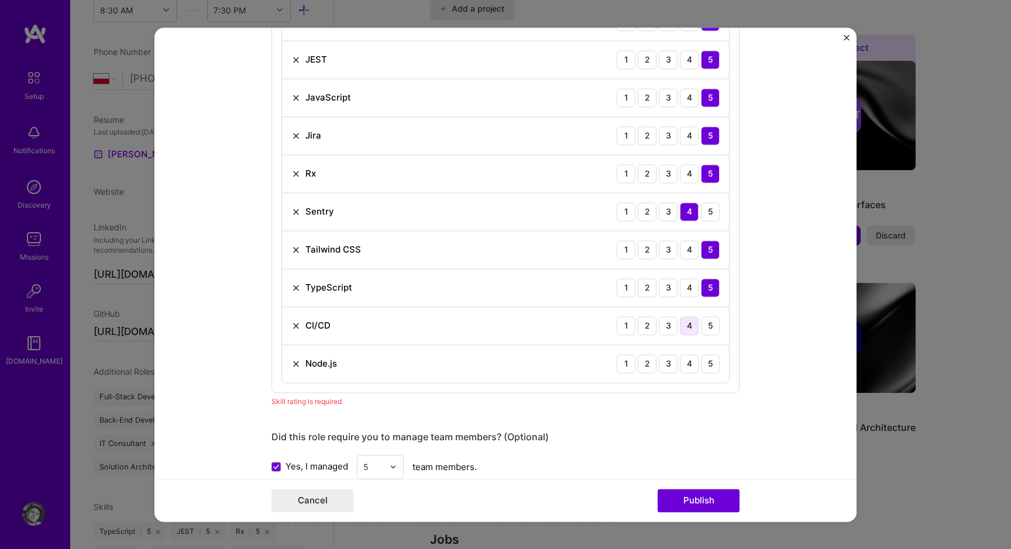
click at [693, 331] on div "4" at bounding box center [689, 325] width 19 height 19
click at [712, 366] on div "5" at bounding box center [710, 364] width 19 height 19
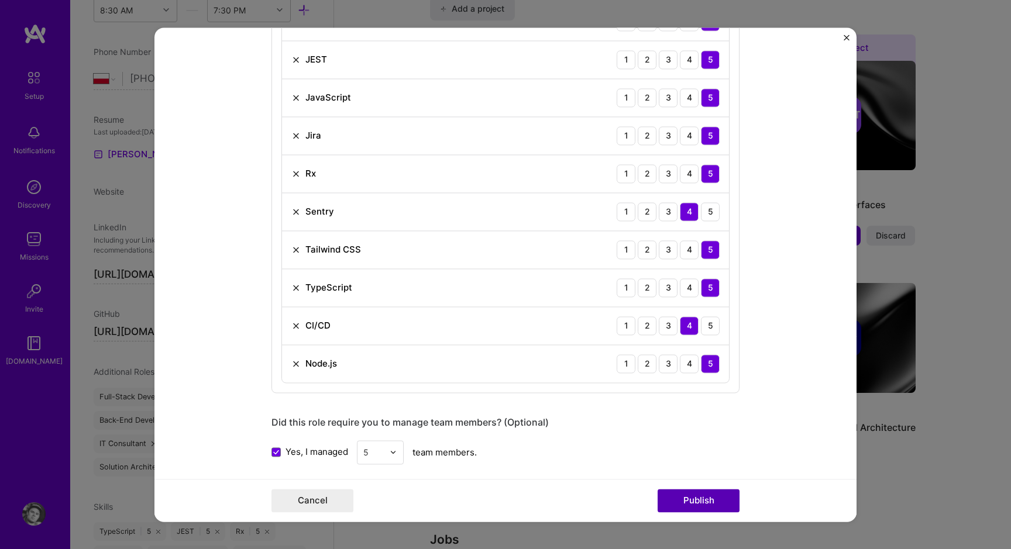
click at [695, 506] on button "Publish" at bounding box center [699, 500] width 82 height 23
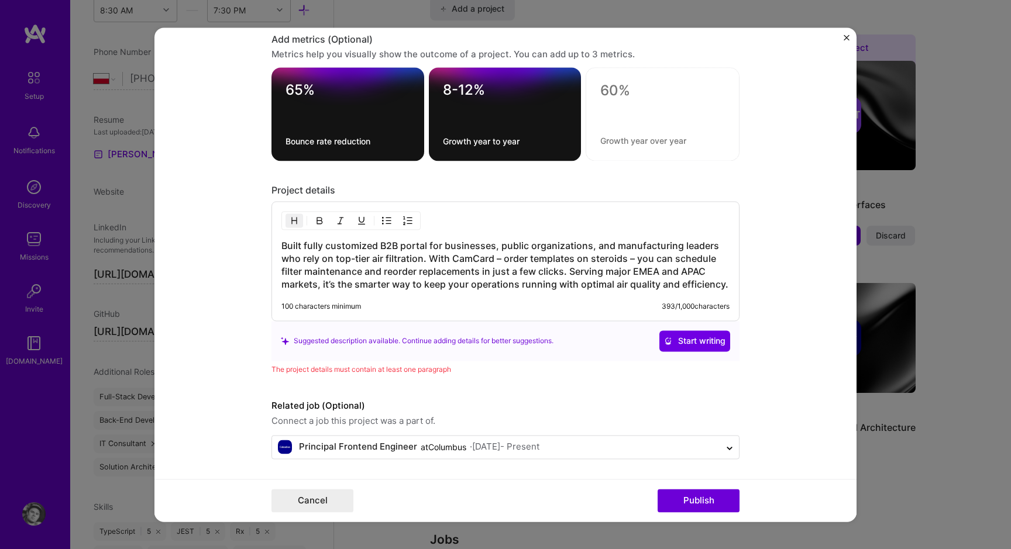
scroll to position [1161, 0]
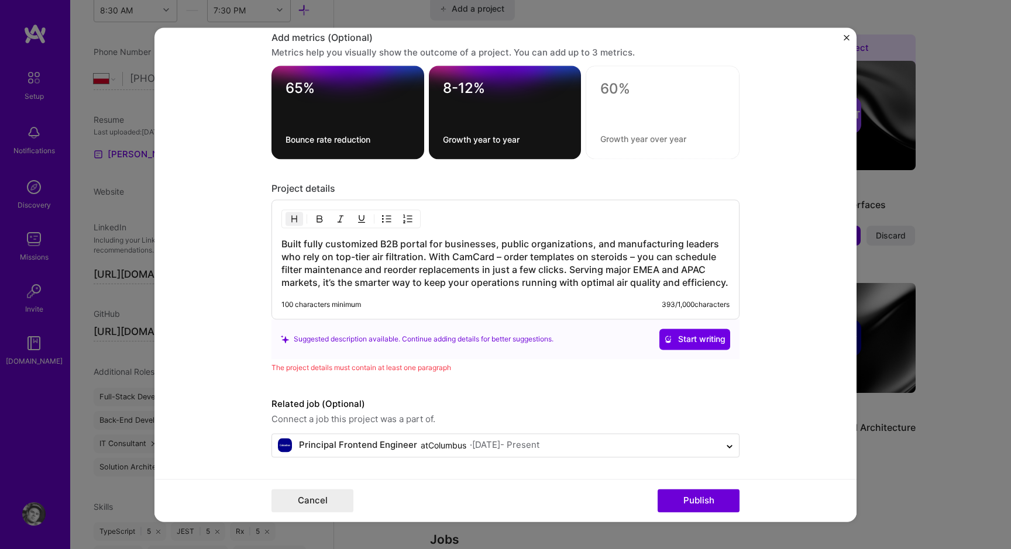
click at [483, 243] on h3 "Built fully customized B2B portal for businesses, public organizations, and man…" at bounding box center [505, 263] width 448 height 51
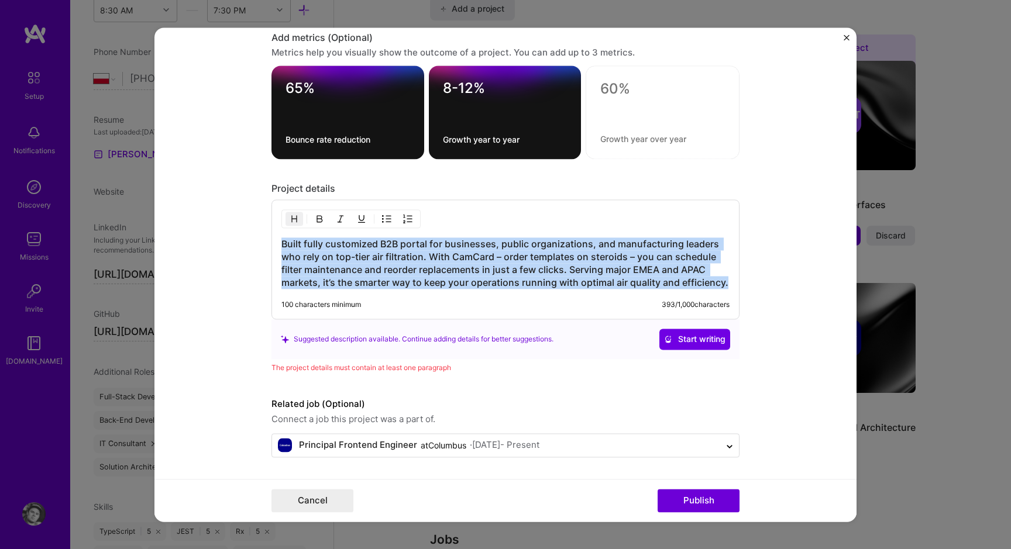
click at [503, 263] on h3 "Built fully customized B2B portal for businesses, public organizations, and man…" at bounding box center [505, 263] width 448 height 51
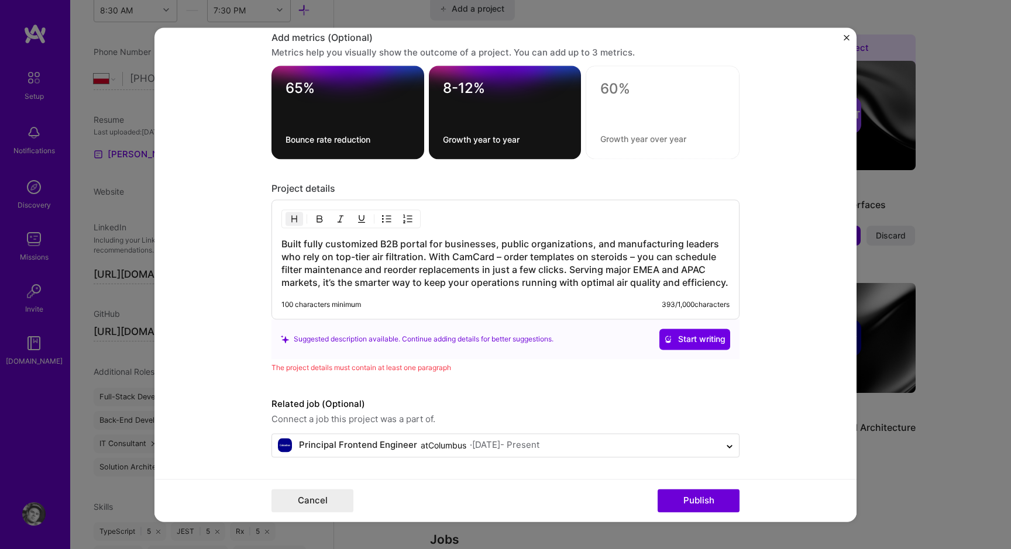
click at [448, 243] on h3 "Built fully customized B2B portal for businesses, public organizations, and man…" at bounding box center [505, 263] width 448 height 51
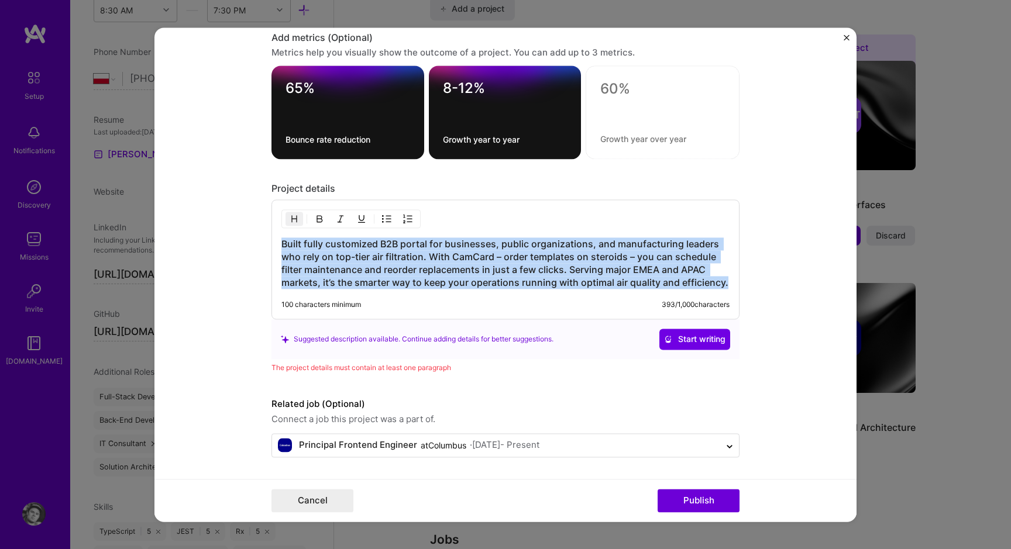
click at [443, 245] on h3 "Built fully customized B2B portal for businesses, public organizations, and man…" at bounding box center [505, 263] width 448 height 51
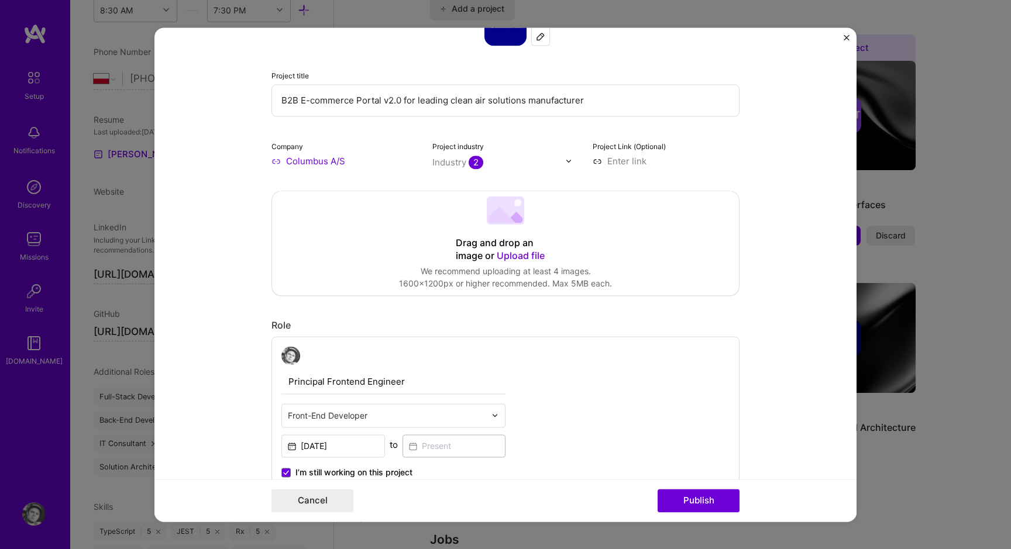
scroll to position [0, 0]
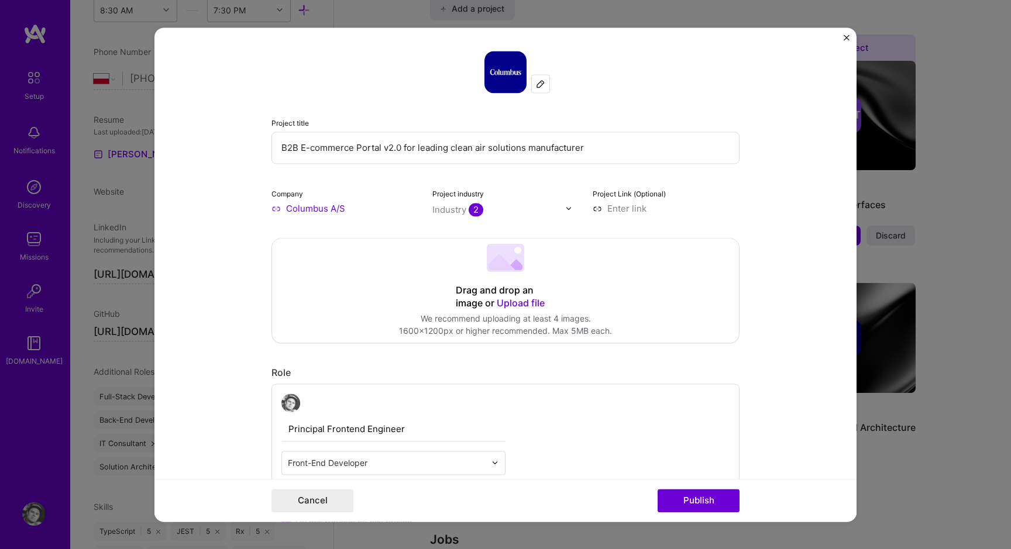
drag, startPoint x: 418, startPoint y: 148, endPoint x: 629, endPoint y: 148, distance: 211.2
click at [629, 148] on input "B2B E-commerce Portal v2.0 for leading clean air solutions manufacturer" at bounding box center [505, 148] width 468 height 32
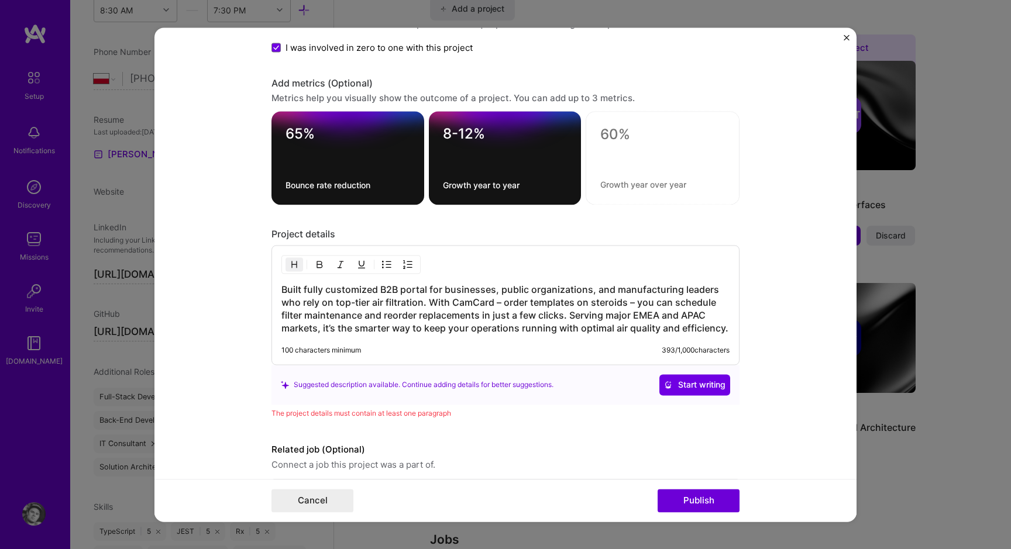
scroll to position [1161, 0]
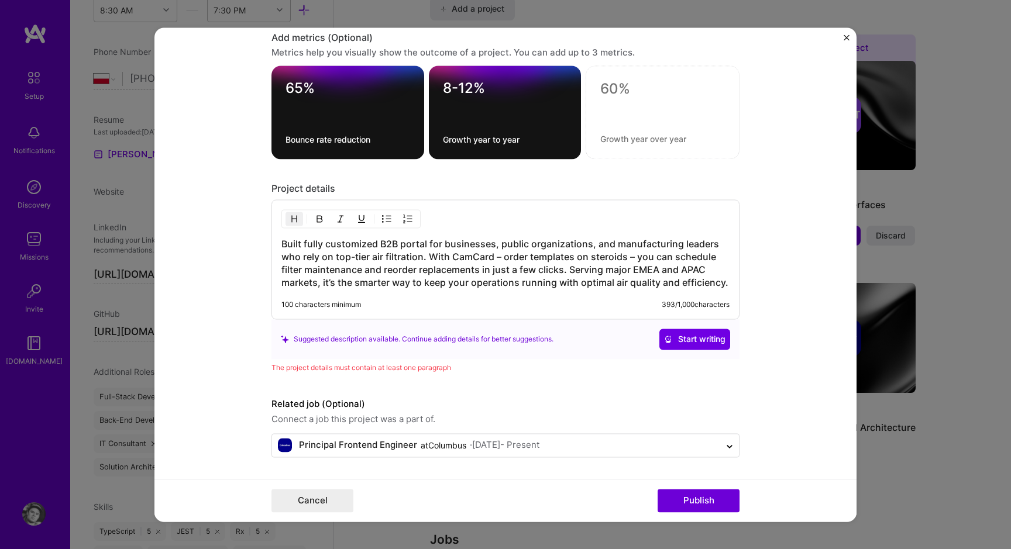
click at [443, 245] on h3 "Built fully customized B2B portal for businesses, public organizations, and man…" at bounding box center [505, 263] width 448 height 51
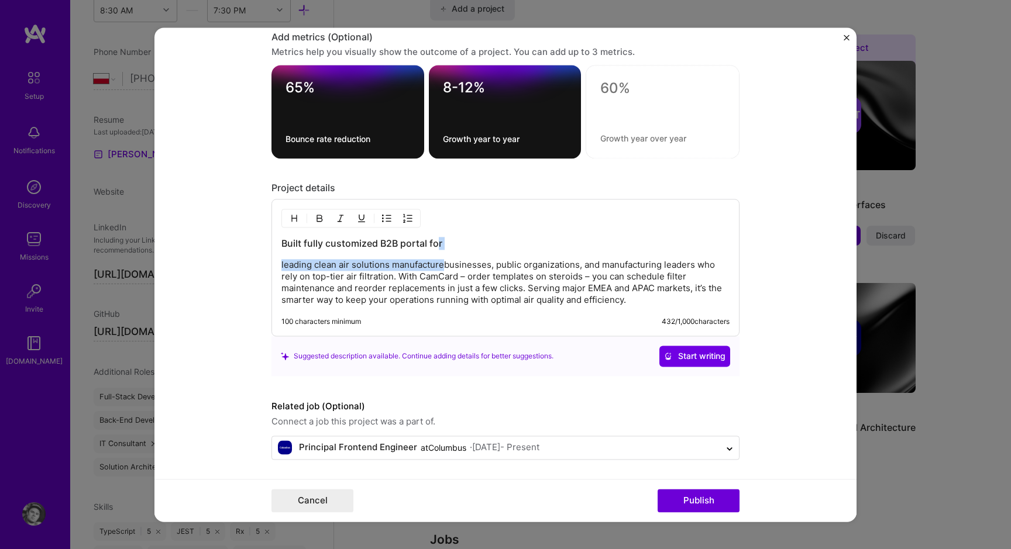
click at [436, 245] on h3 "Built fully customized B2B portal for" at bounding box center [505, 243] width 448 height 13
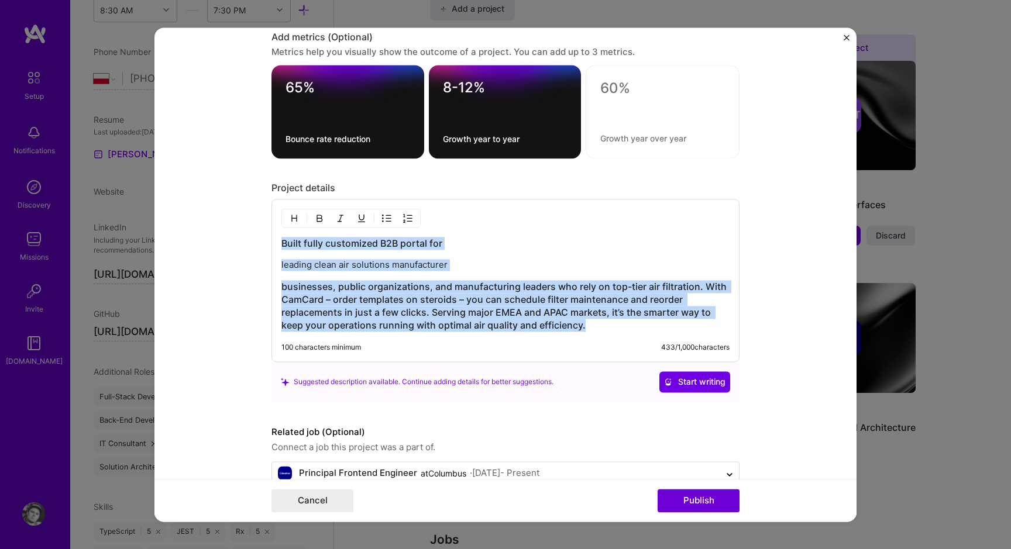
copy div "Built fully customized B2B portal for leading clean air solutions manufacturer …"
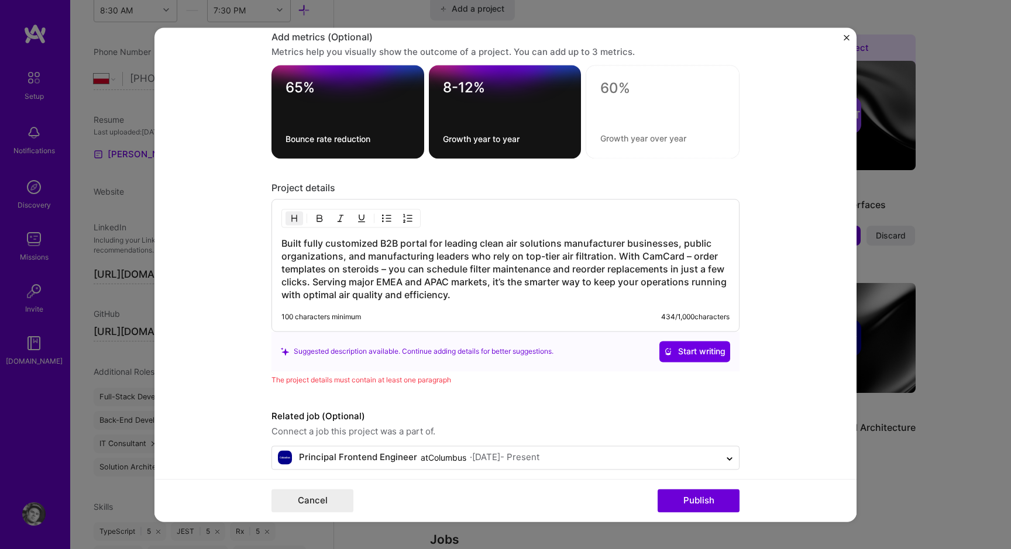
click at [623, 245] on h3 "Built fully customized B2B portal for leading clean air solutions manufacturer …" at bounding box center [505, 269] width 448 height 64
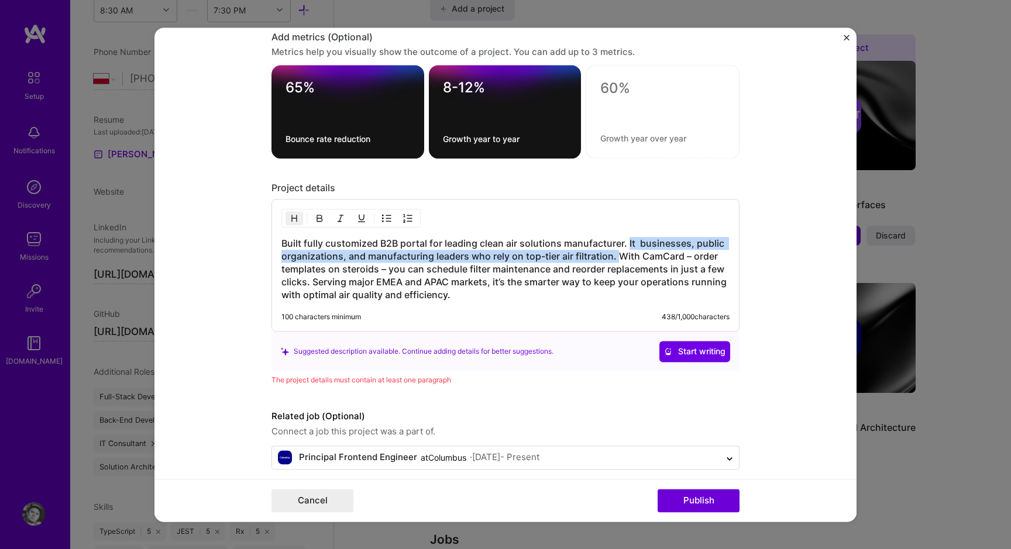
drag, startPoint x: 617, startPoint y: 260, endPoint x: 627, endPoint y: 247, distance: 15.8
click at [627, 247] on h3 "Built fully customized B2B portal for leading clean air solutions manufacturer.…" at bounding box center [505, 269] width 448 height 64
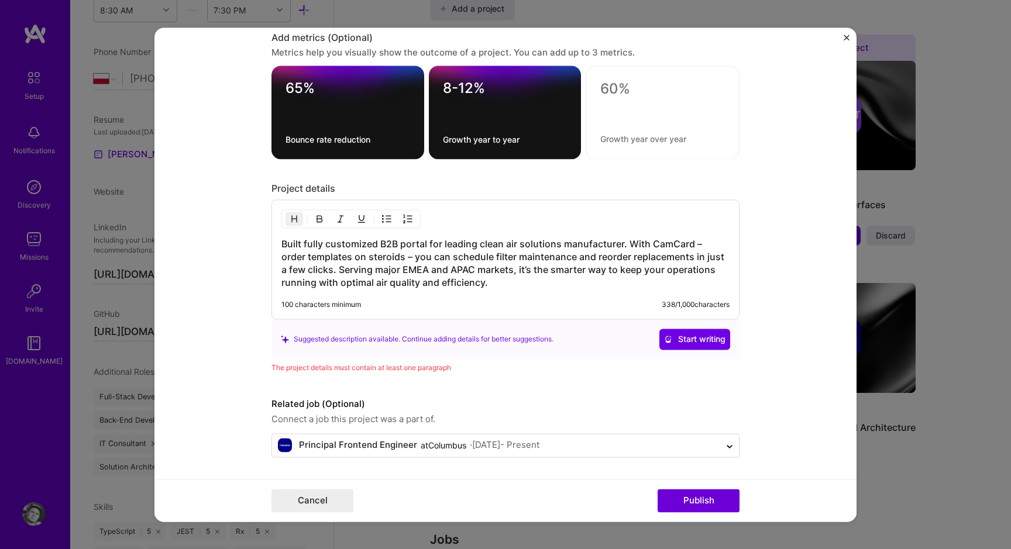
click at [651, 246] on h3 "Built fully customized B2B portal for leading clean air solutions manufacturer.…" at bounding box center [505, 263] width 448 height 51
click at [325, 259] on h3 "Built fully customized B2B portal for leading clean air solutions manufacturer.…" at bounding box center [505, 263] width 448 height 51
click at [322, 259] on h3 "Built fully customized B2B portal for leading clean air solutions manufacturer.…" at bounding box center [505, 263] width 448 height 51
click at [316, 257] on h3 "Built fully customized B2B portal for leading clean air solutions manufacturer.…" at bounding box center [505, 263] width 448 height 51
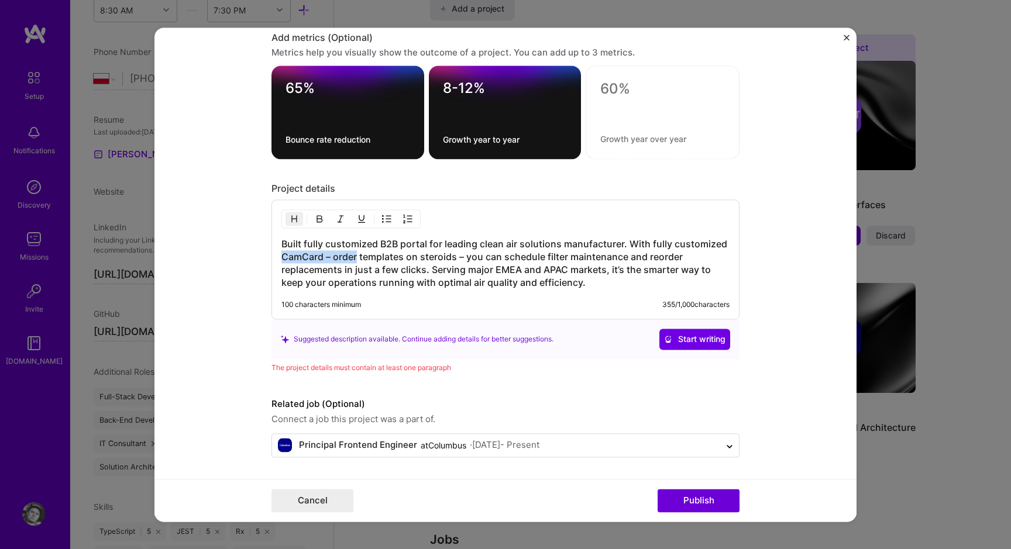
click at [332, 259] on h3 "Built fully customized B2B portal for leading clean air solutions manufacturer.…" at bounding box center [505, 263] width 448 height 51
click at [309, 254] on h3 "Built fully customized B2B portal for leading clean air solutions manufacturer.…" at bounding box center [505, 263] width 448 height 51
click at [312, 254] on h3 "Built fully customized B2B portal for leading clean air solutions manufacturer.…" at bounding box center [505, 263] width 448 height 51
click at [358, 256] on h3 "Built fully customized B2B portal for leading clean air solutions manufacturer.…" at bounding box center [505, 263] width 448 height 51
click at [450, 259] on h3 "Built fully customized B2B portal for leading clean air solutions manufacturer.…" at bounding box center [505, 263] width 448 height 51
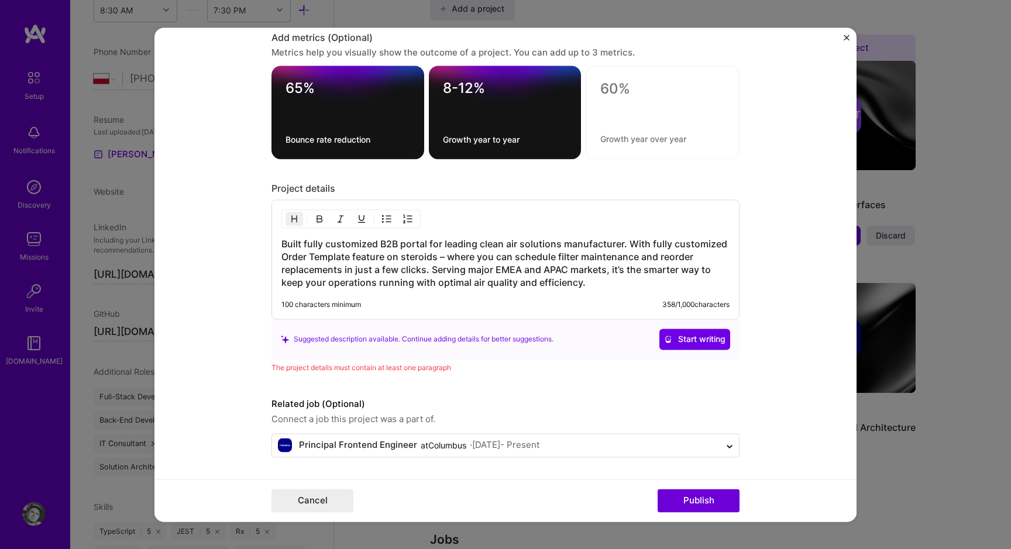
click at [450, 267] on h3 "Built fully customized B2B portal for leading clean air solutions manufacturer.…" at bounding box center [505, 263] width 448 height 51
click at [610, 279] on h3 "Built fully customized B2B portal for leading clean air solutions manufacturer.…" at bounding box center [505, 263] width 448 height 51
click at [623, 270] on h3 "Built fully customized B2B portal for leading clean air solutions manufacturer.…" at bounding box center [505, 263] width 448 height 51
click at [611, 274] on h3 "Built fully customized B2B portal for leading clean air solutions manufacturer.…" at bounding box center [505, 263] width 448 height 51
click at [618, 270] on h3 "Built fully customized B2B portal for leading clean air solutions manufacturer.…" at bounding box center [505, 263] width 448 height 51
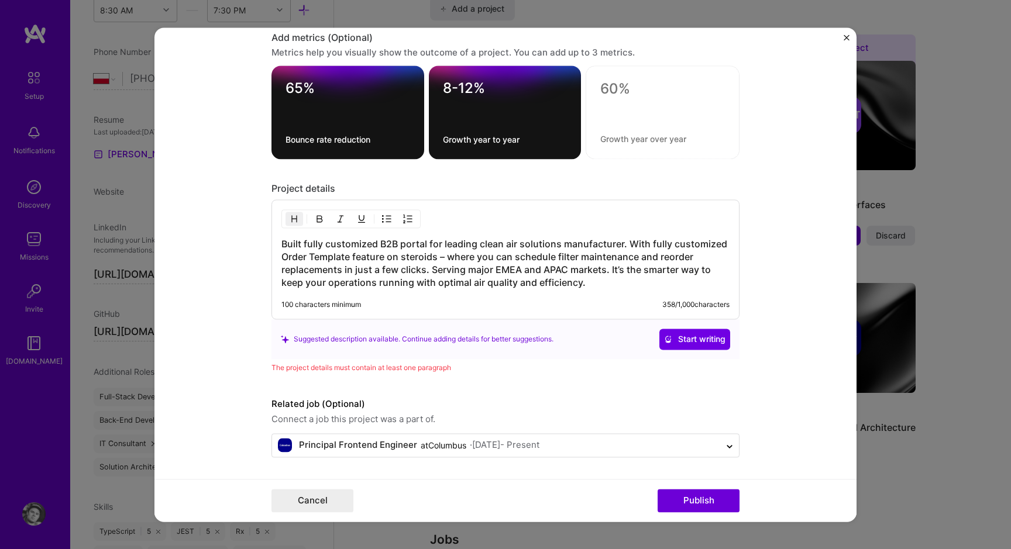
click at [626, 269] on h3 "Built fully customized B2B portal for leading clean air solutions manufacturer.…" at bounding box center [505, 263] width 448 height 51
click at [346, 284] on h3 "Built fully customized B2B portal for leading clean air solutions manufacturer.…" at bounding box center [505, 263] width 448 height 51
click at [411, 283] on h3 "Built fully customized B2B portal for leading clean air solutions manufacturer.…" at bounding box center [505, 263] width 448 height 51
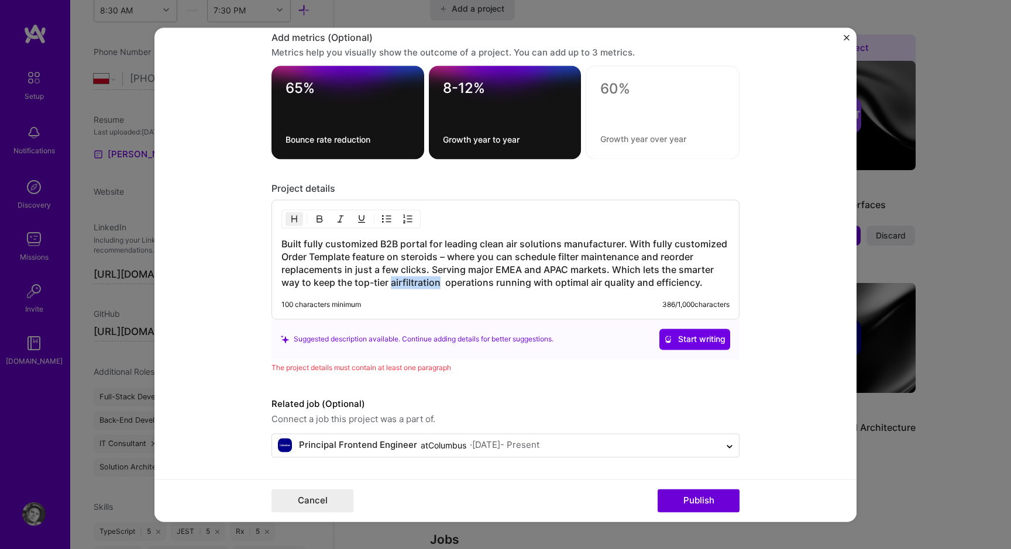
copy h3 "airfiltration"
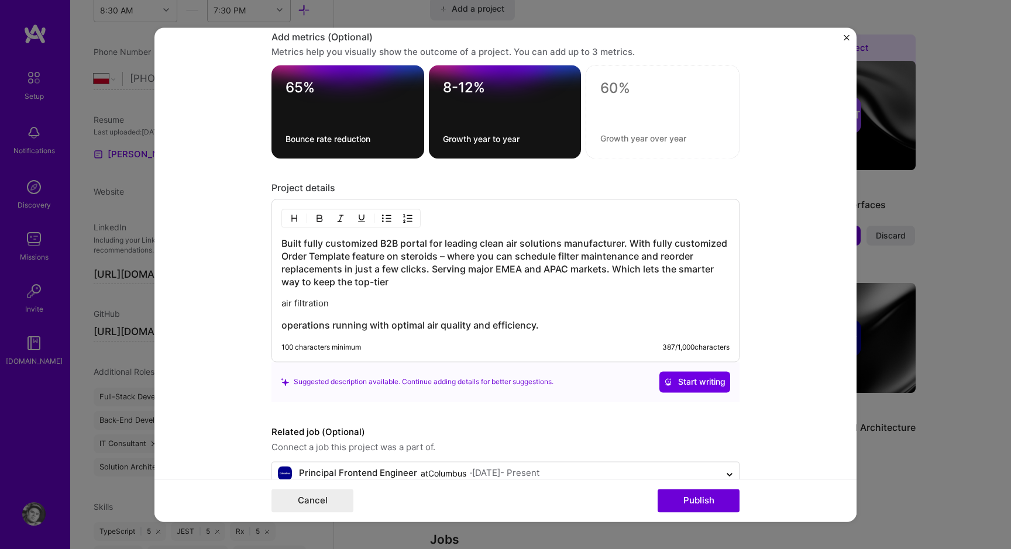
click at [422, 281] on h3 "Built fully customized B2B portal for leading clean air solutions manufacturer.…" at bounding box center [505, 262] width 448 height 51
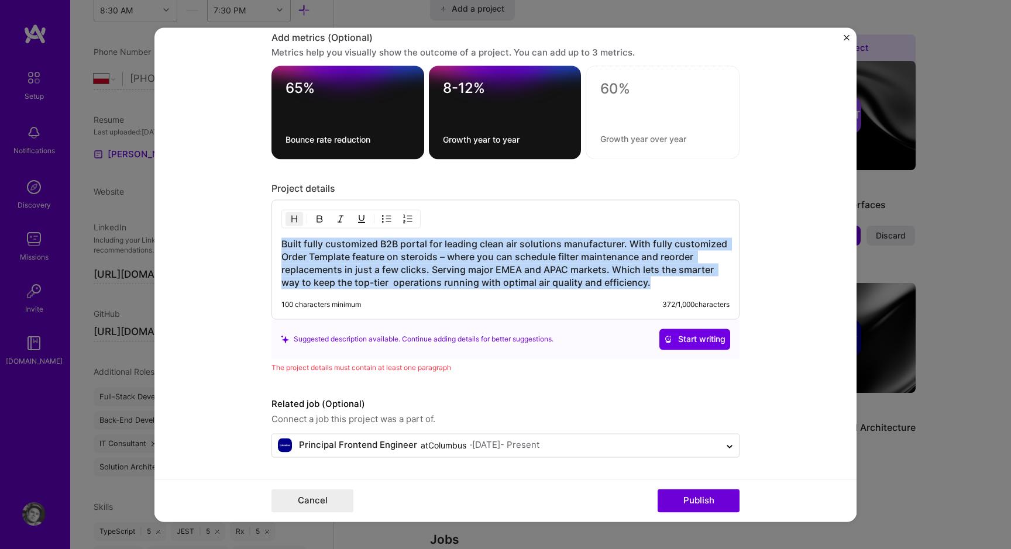
copy h3 "Built fully customized B2B portal for leading clean air solutions manufacturer.…"
click at [486, 277] on h3 "Built fully customized B2B portal for leading clean air solutions manufacturer.…" at bounding box center [505, 263] width 448 height 51
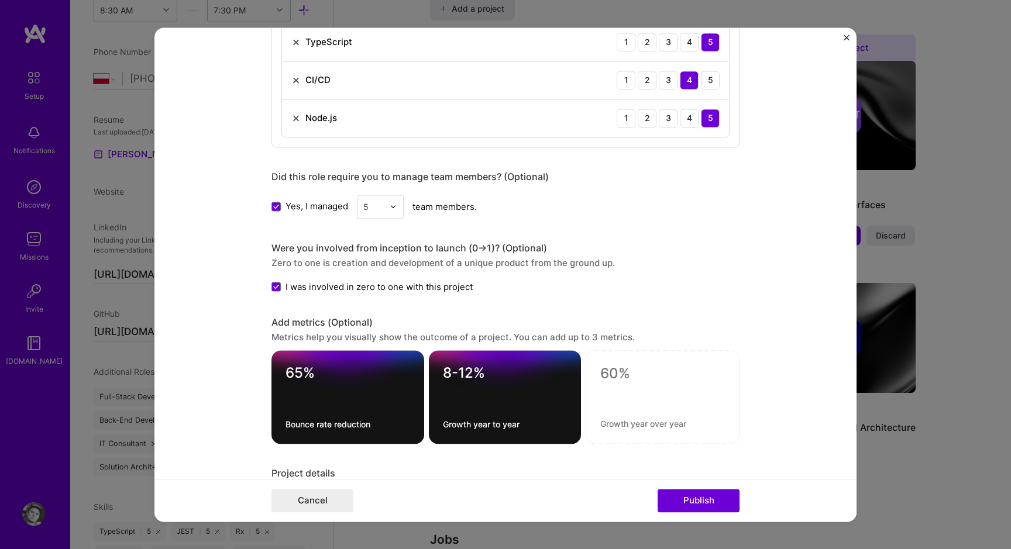
scroll to position [976, 0]
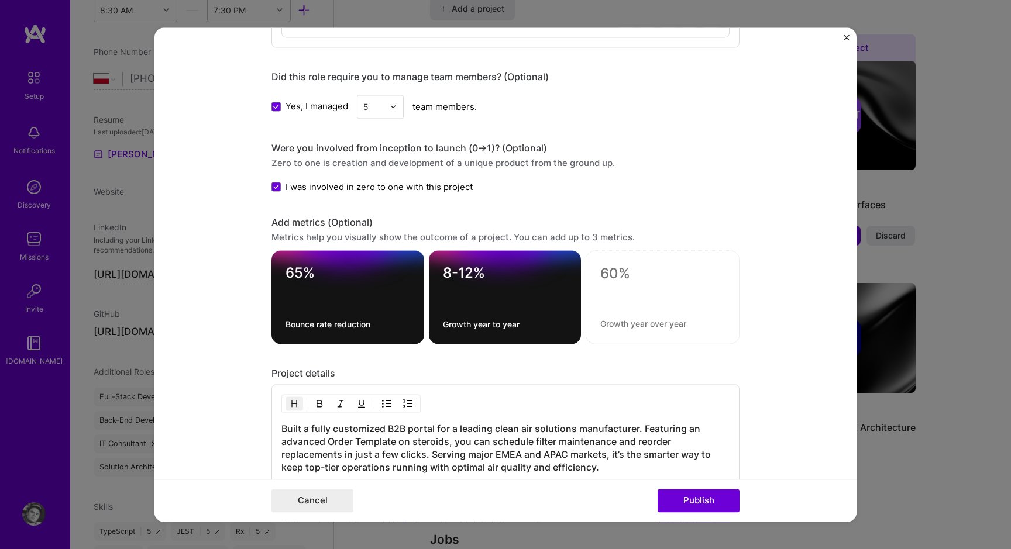
click at [642, 327] on textarea at bounding box center [662, 323] width 125 height 11
click at [637, 307] on div "0 / 80 characters" at bounding box center [663, 297] width 154 height 94
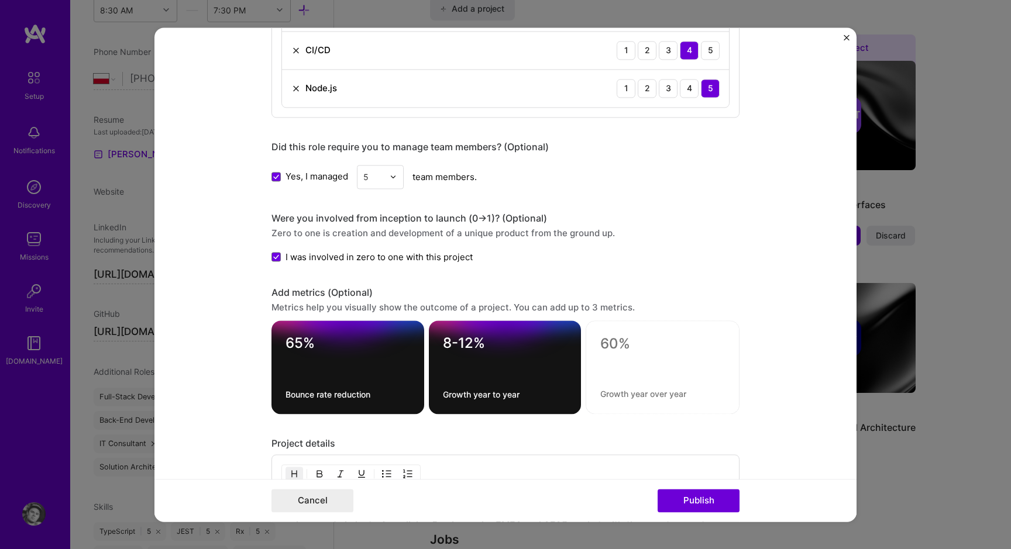
scroll to position [983, 0]
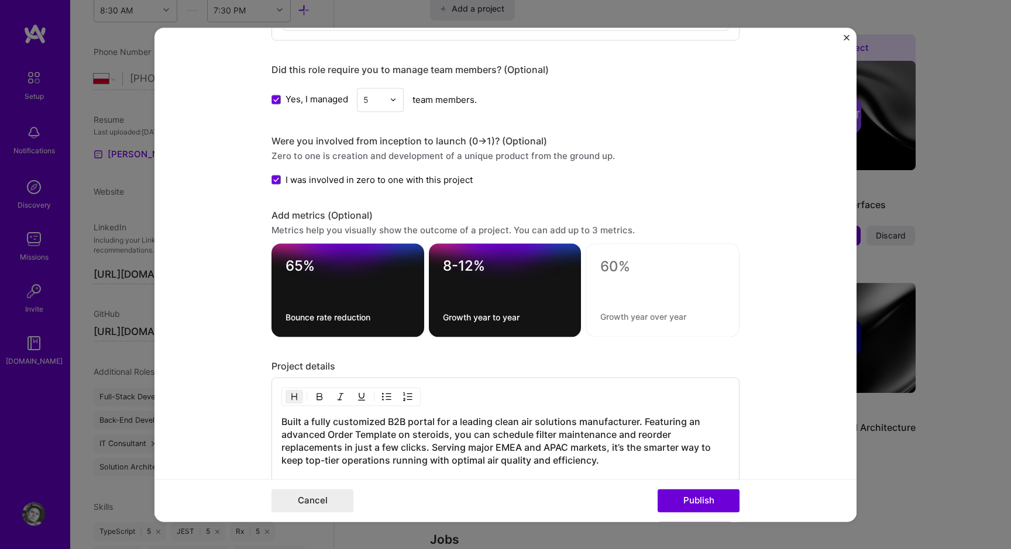
click at [648, 280] on div at bounding box center [663, 290] width 154 height 94
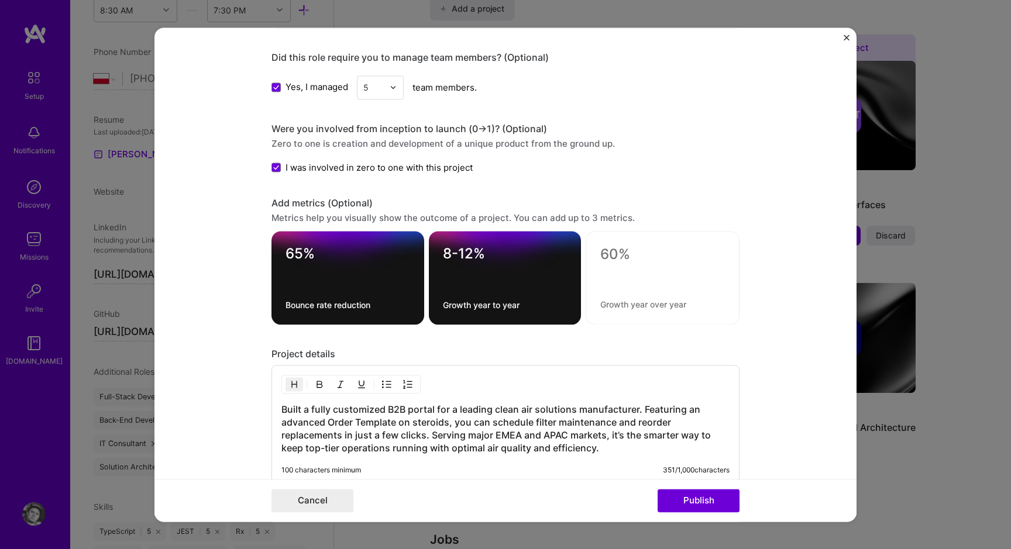
click at [617, 256] on textarea at bounding box center [662, 255] width 125 height 18
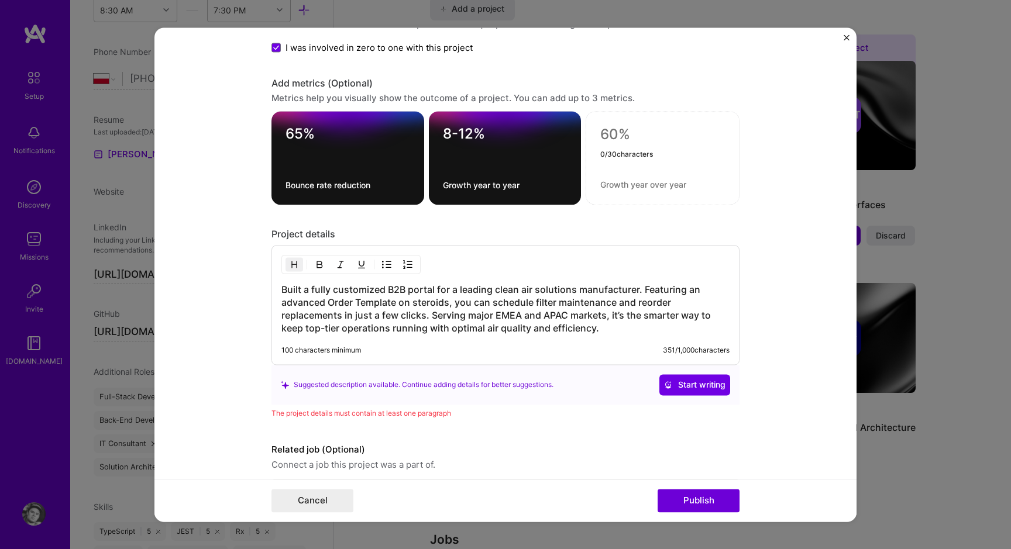
scroll to position [1161, 0]
